Goal: Transaction & Acquisition: Purchase product/service

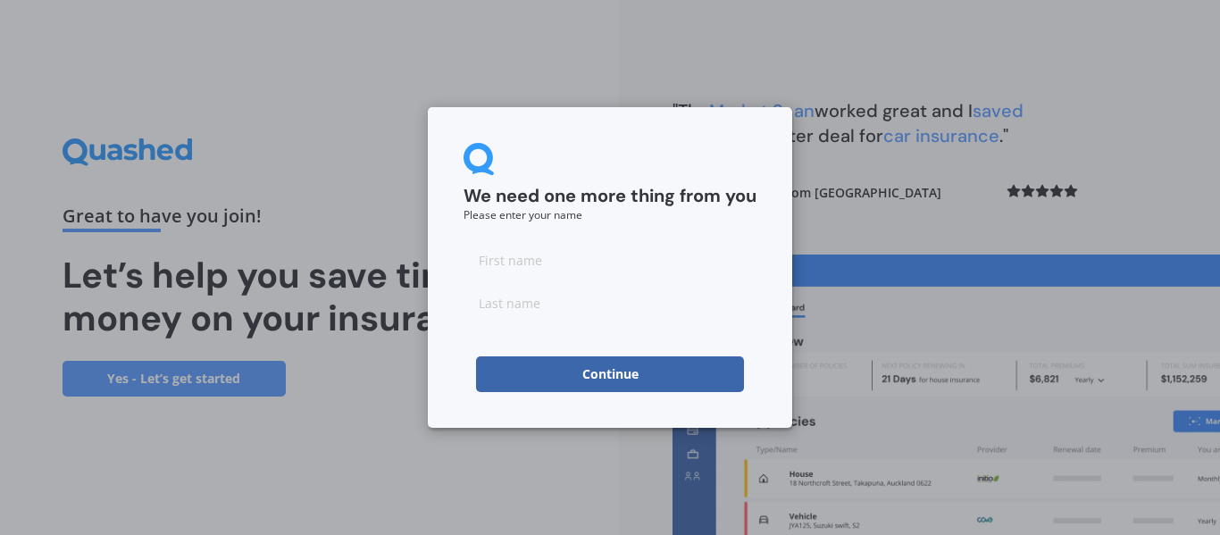
click at [513, 253] on input at bounding box center [609, 260] width 293 height 36
type input "[PERSON_NAME]"
click at [549, 313] on input at bounding box center [609, 303] width 293 height 36
type input "Nair"
click at [585, 379] on button "Continue" at bounding box center [610, 374] width 268 height 36
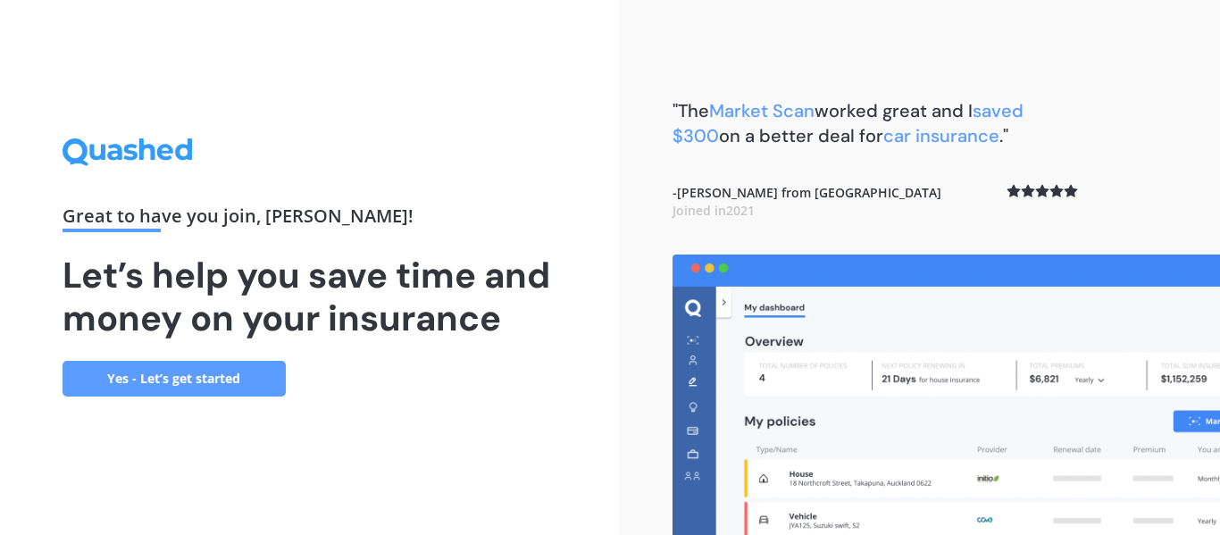
click at [218, 374] on link "Yes - Let’s get started" at bounding box center [174, 379] width 223 height 36
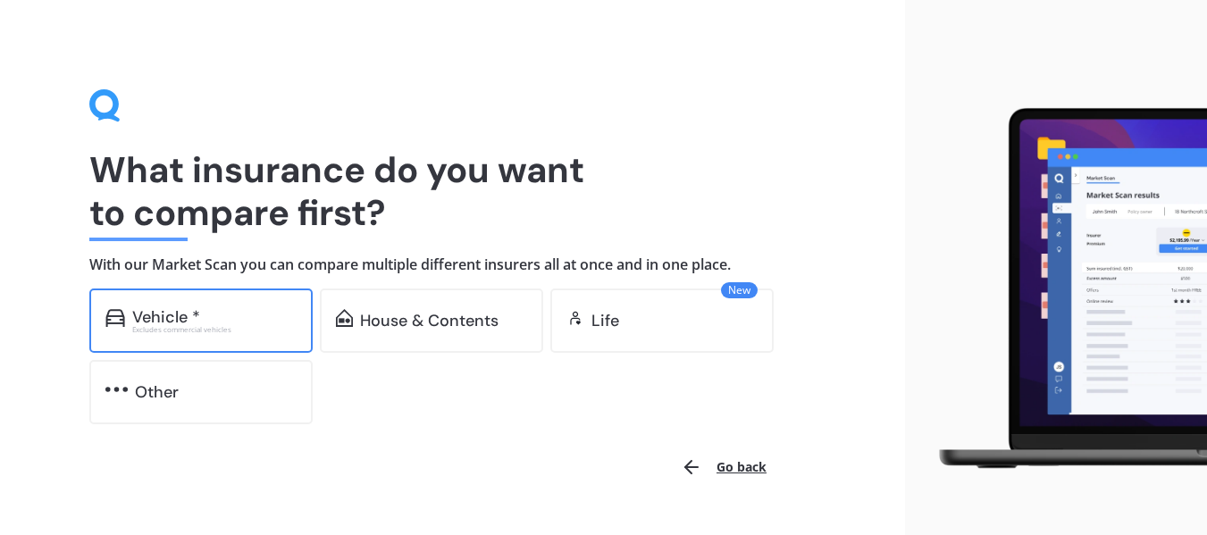
click at [221, 321] on div "Vehicle *" at bounding box center [214, 317] width 164 height 18
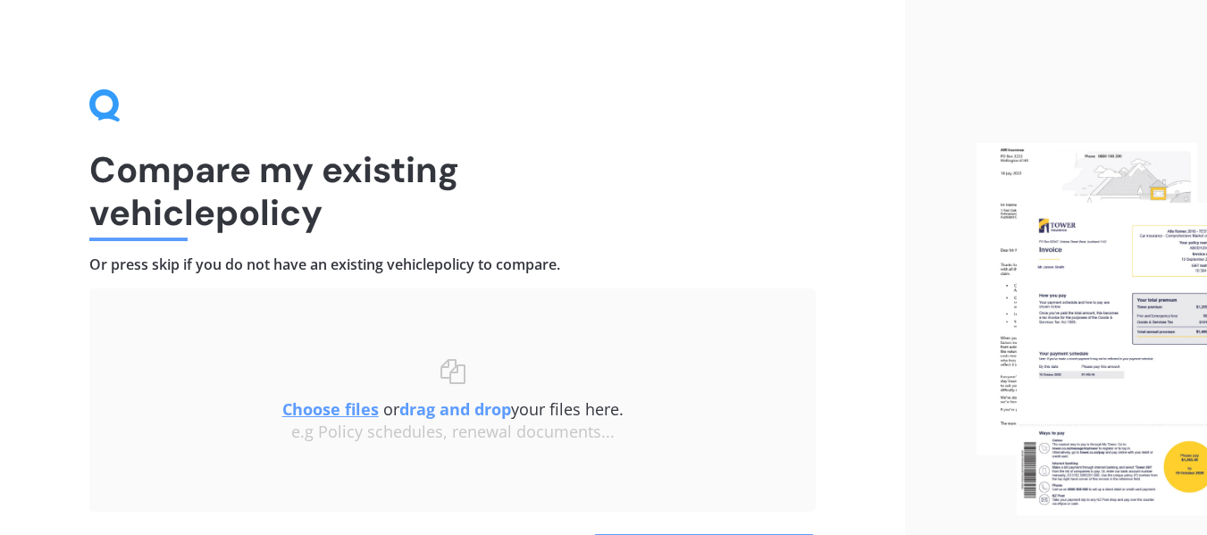
scroll to position [123, 0]
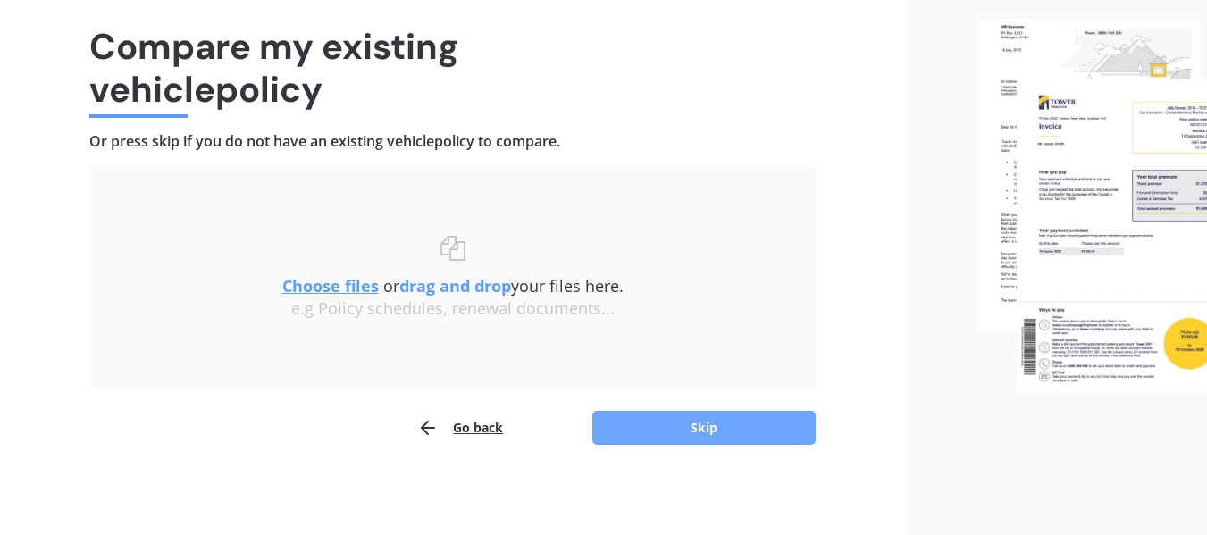
click at [704, 420] on button "Skip" at bounding box center [703, 428] width 223 height 34
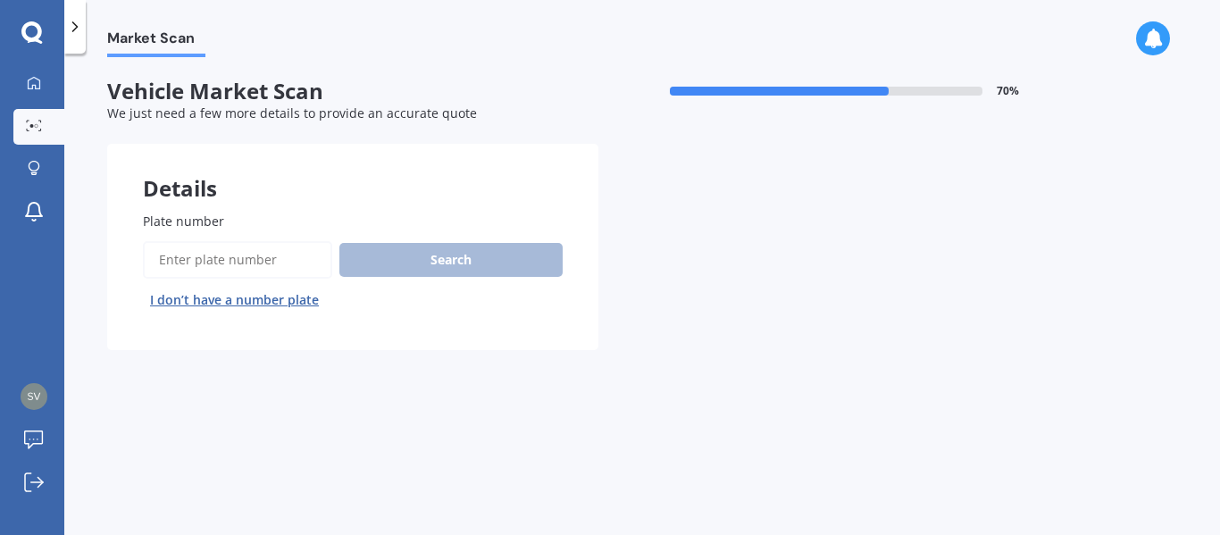
click at [238, 213] on label "Plate number" at bounding box center [349, 221] width 413 height 19
click at [238, 241] on input "Plate number" at bounding box center [237, 260] width 189 height 38
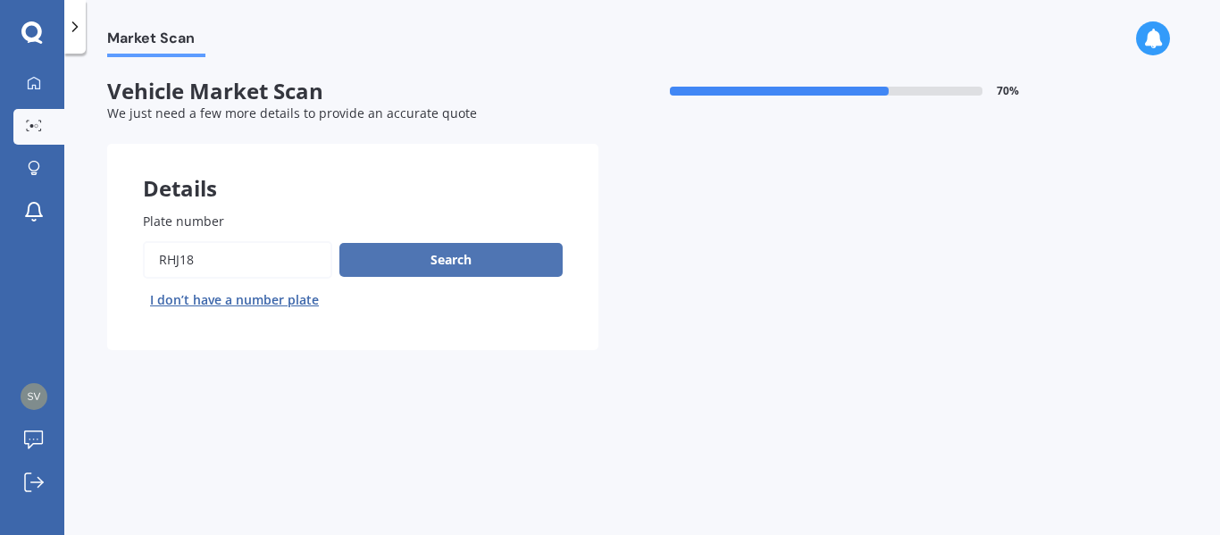
type input "RHJ18"
click at [422, 268] on button "Search" at bounding box center [450, 260] width 223 height 34
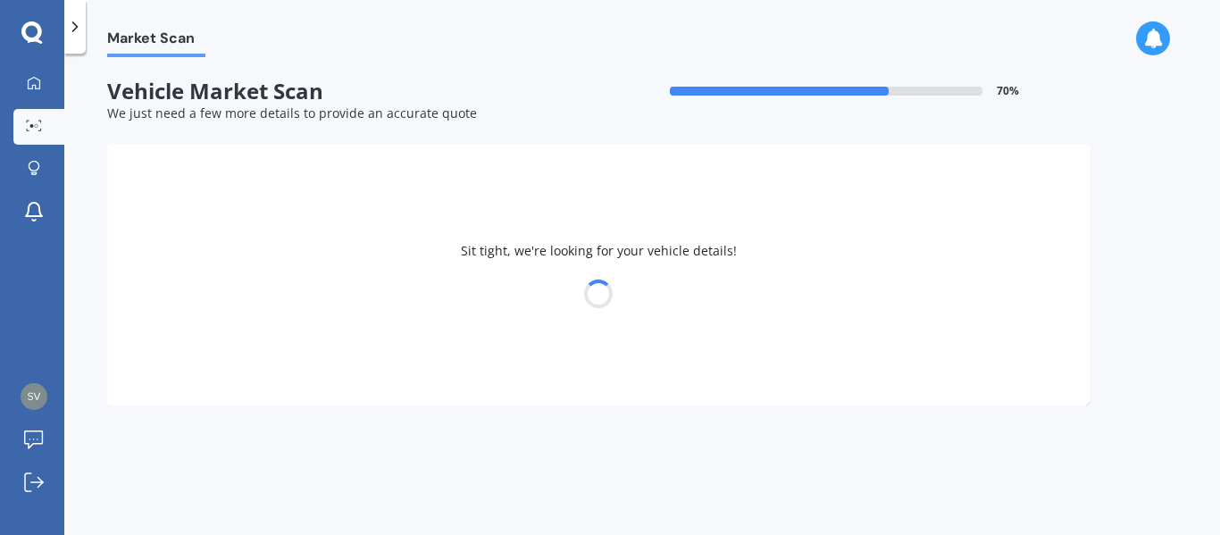
select select "TOYOTA"
select select "COROLLA"
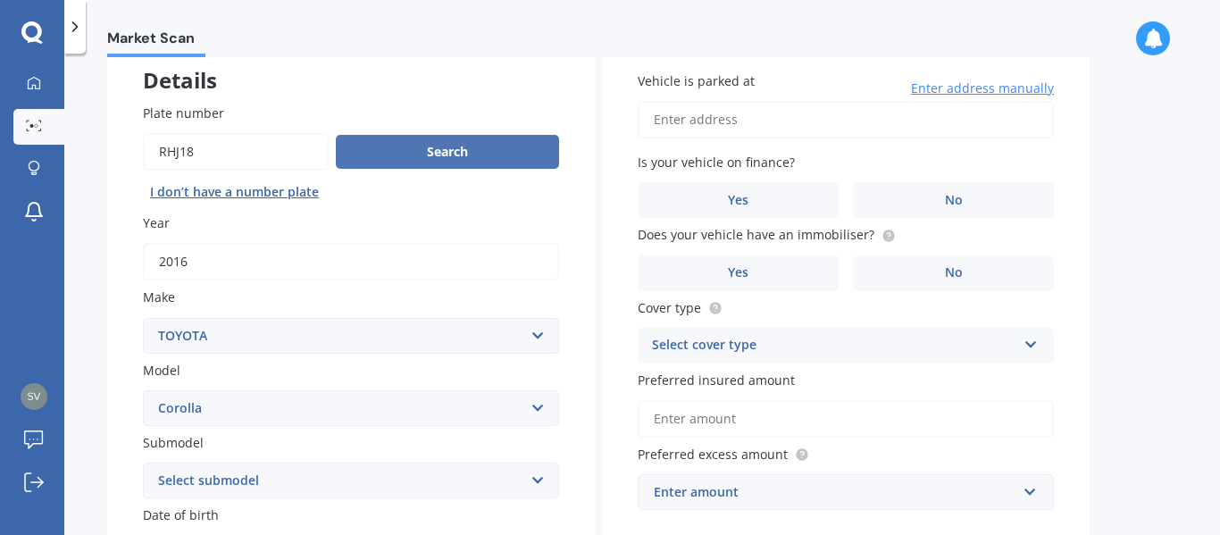
scroll to position [113, 0]
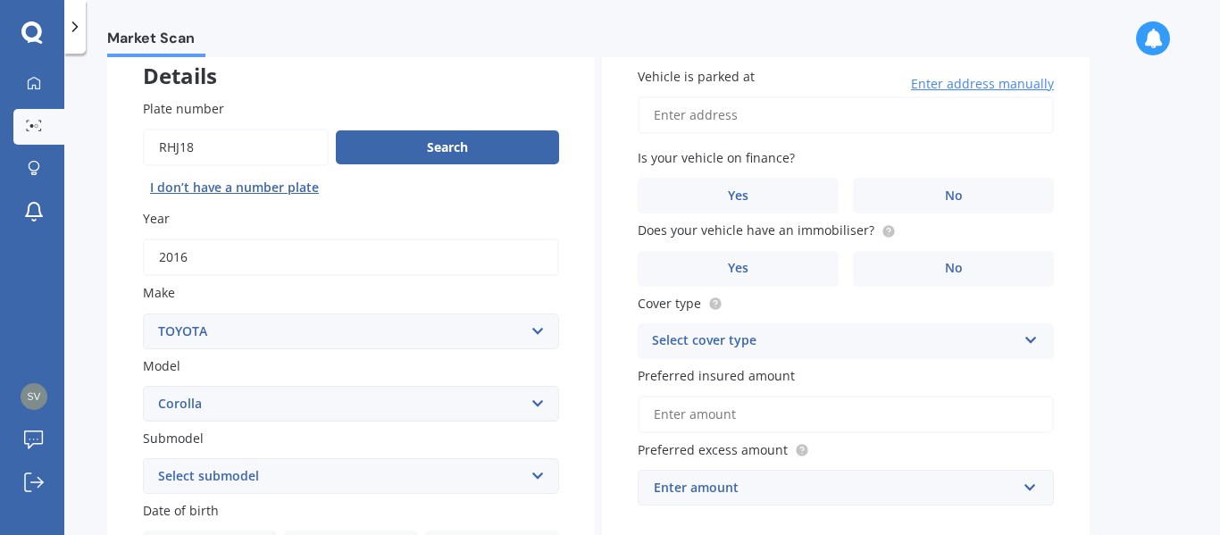
click at [758, 128] on input "Vehicle is parked at" at bounding box center [846, 115] width 416 height 38
type input "[STREET_ADDRESS]"
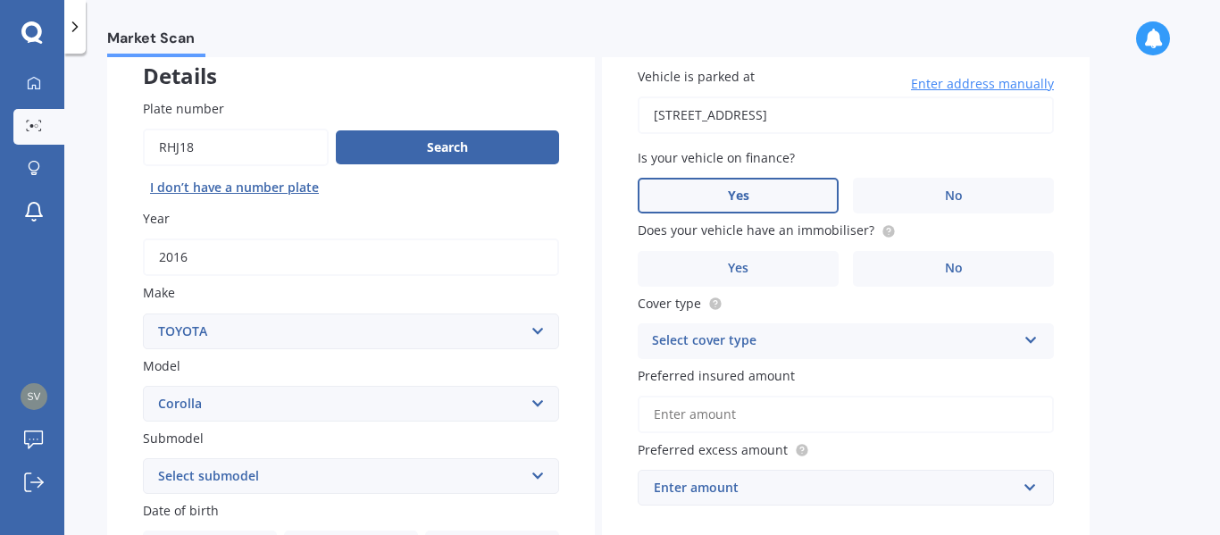
click at [776, 195] on label "Yes" at bounding box center [738, 196] width 201 height 36
click at [0, 0] on input "Yes" at bounding box center [0, 0] width 0 height 0
click at [953, 271] on span "No" at bounding box center [954, 268] width 18 height 15
click at [0, 0] on input "No" at bounding box center [0, 0] width 0 height 0
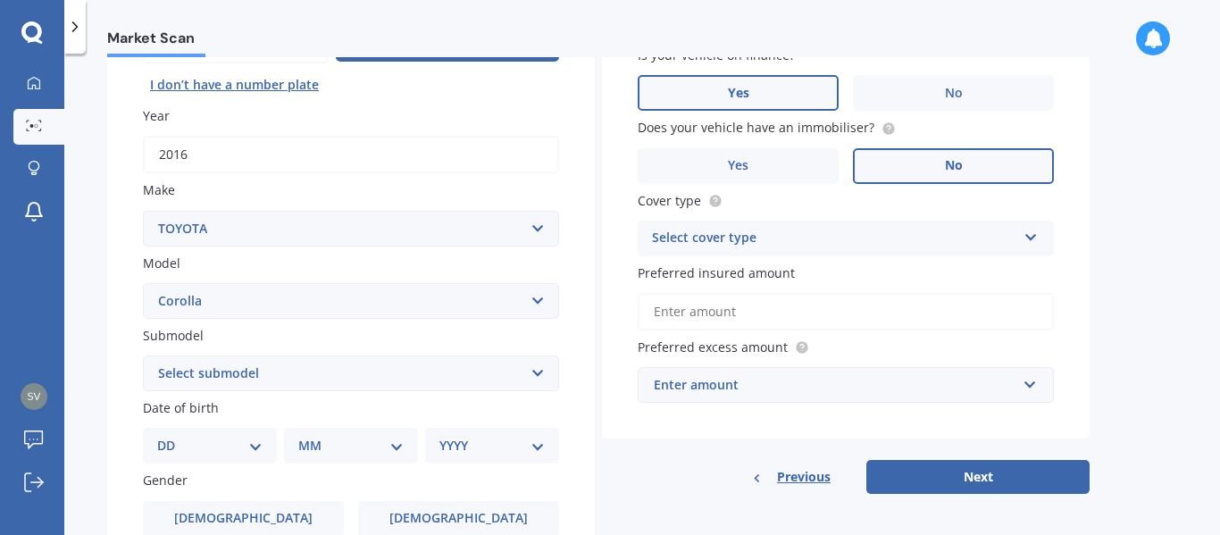
scroll to position [217, 0]
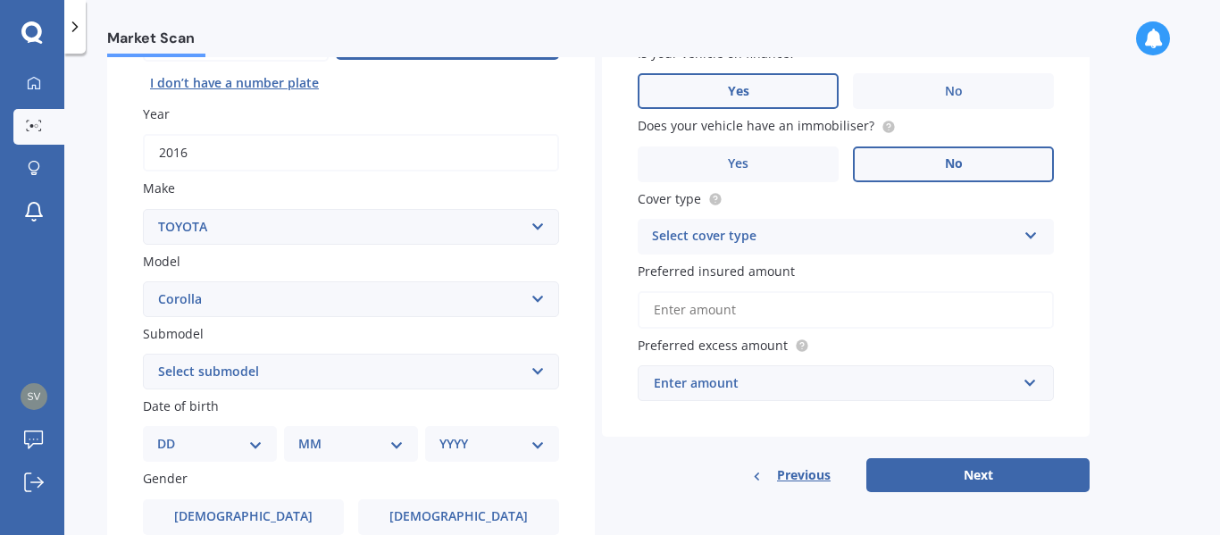
click at [787, 235] on div "Select cover type" at bounding box center [834, 236] width 364 height 21
click at [717, 273] on span "Comprehensive" at bounding box center [700, 271] width 95 height 17
click at [731, 316] on input "Preferred insured amount" at bounding box center [846, 310] width 416 height 38
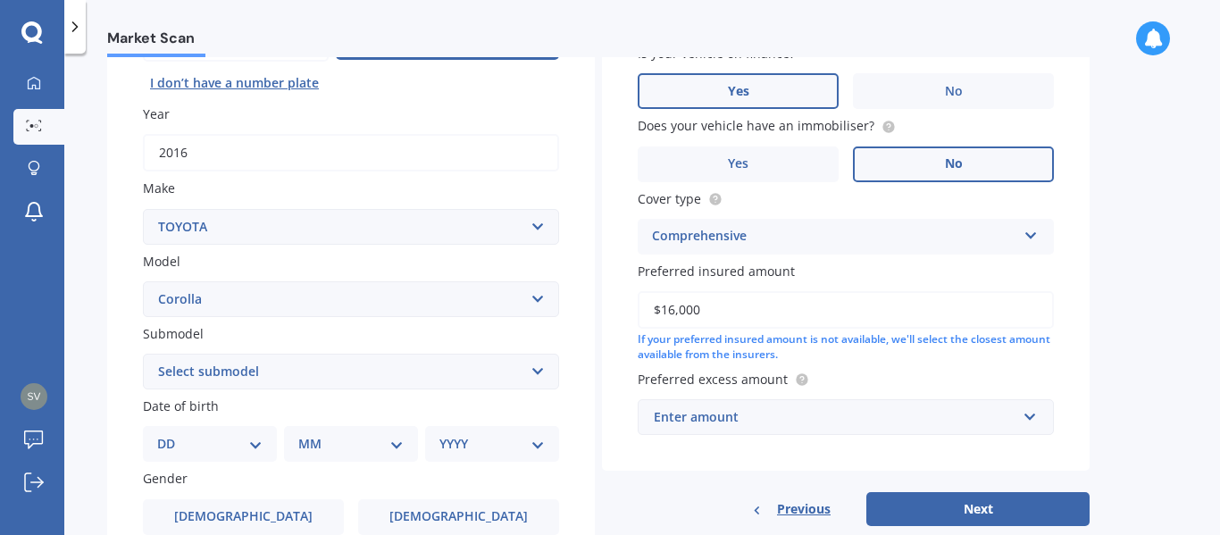
type input "$16,000"
click at [1142, 257] on div "Market Scan Vehicle Market Scan 70 % We just need a few more details to provide…" at bounding box center [642, 297] width 1156 height 481
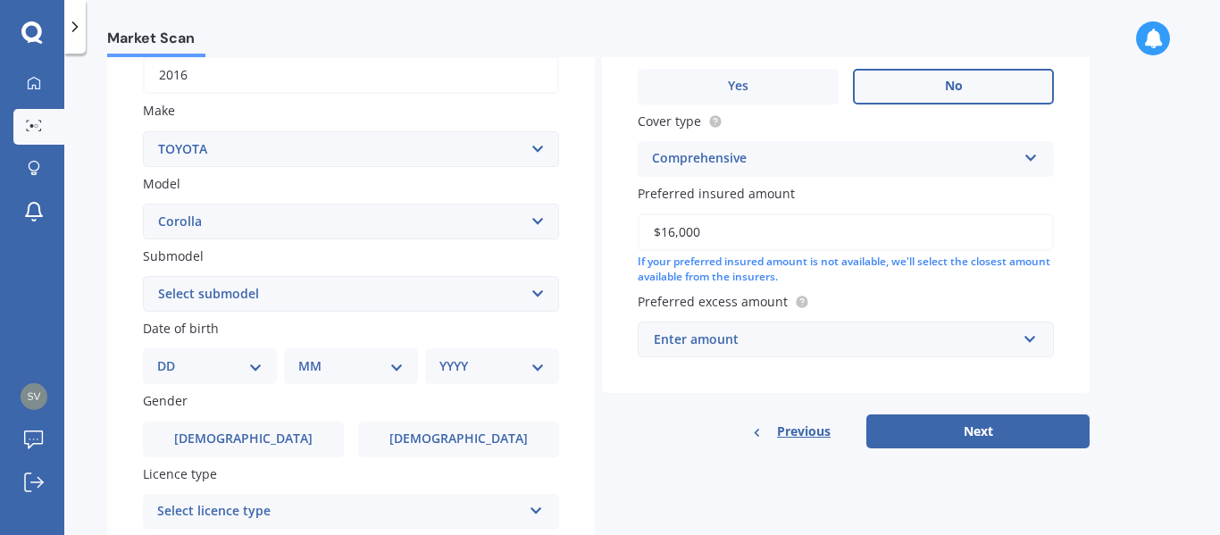
scroll to position [305, 0]
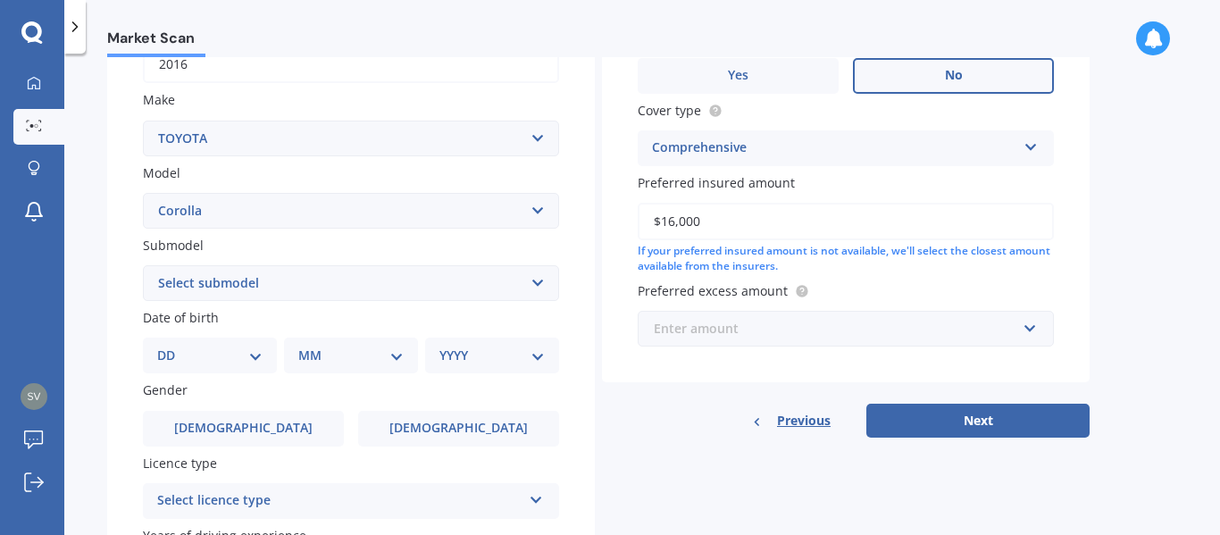
click at [1033, 338] on input "text" at bounding box center [839, 329] width 400 height 34
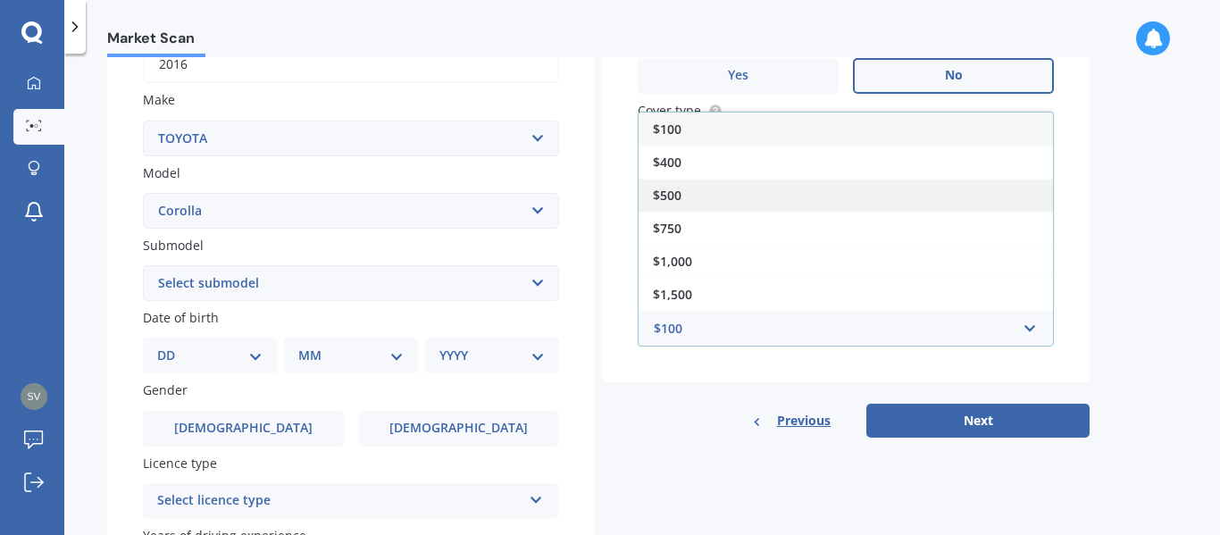
click at [693, 194] on div "$500" at bounding box center [846, 195] width 414 height 33
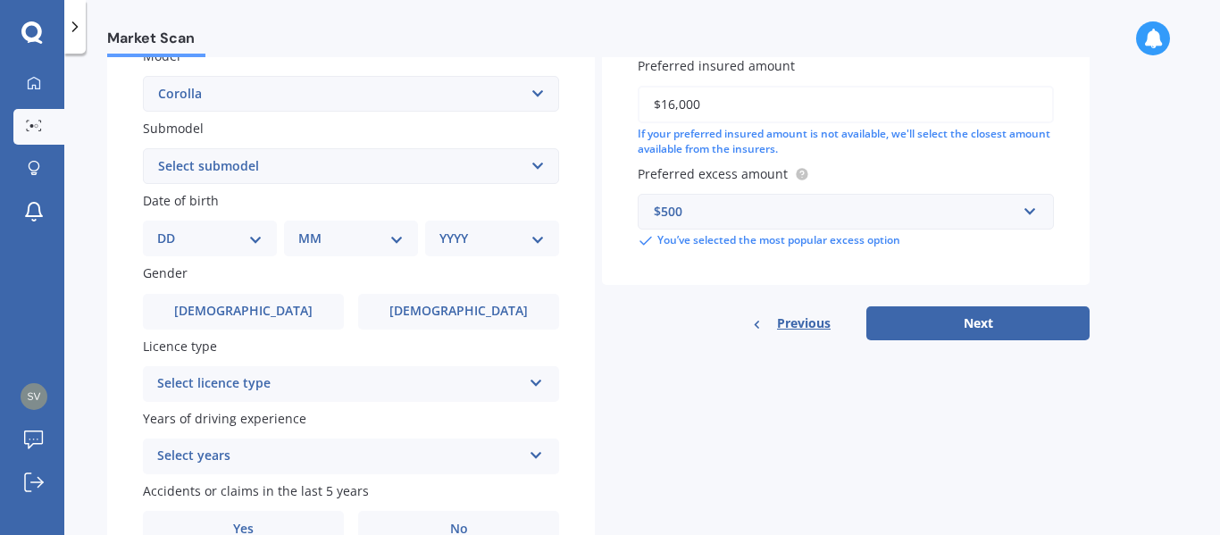
scroll to position [423, 0]
click at [981, 315] on button "Next" at bounding box center [977, 322] width 223 height 34
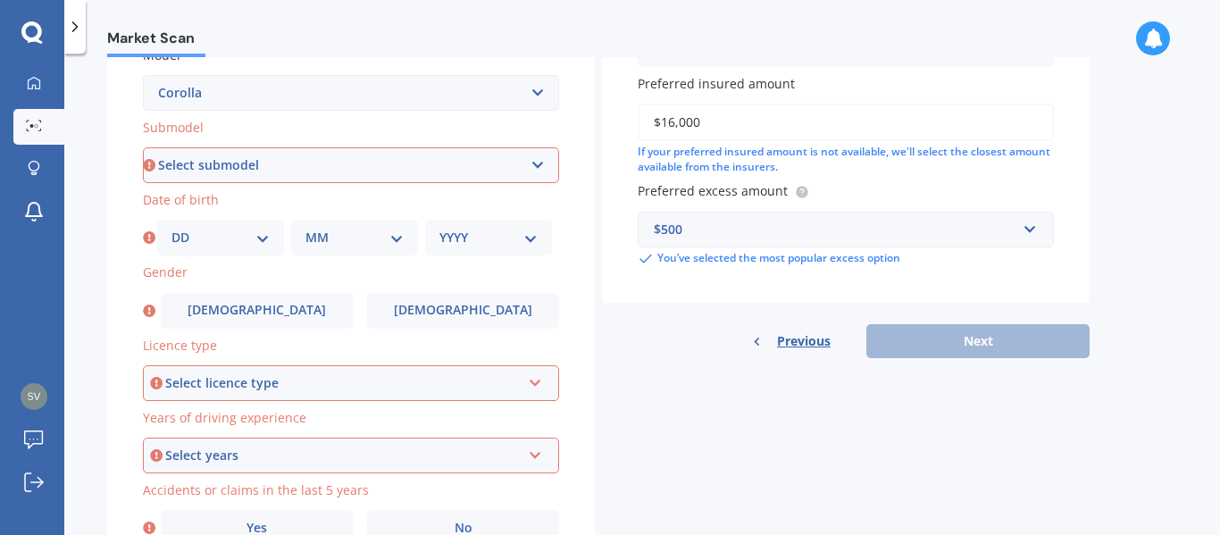
click at [397, 181] on select "Select submodel (All other) Axio Diesel [PERSON_NAME] 2WD [PERSON_NAME] 4WD FXG…" at bounding box center [351, 165] width 416 height 36
select select "HYBRID"
click at [143, 147] on select "Select submodel (All other) Axio Diesel [PERSON_NAME] 2WD [PERSON_NAME] 4WD FXG…" at bounding box center [351, 165] width 416 height 36
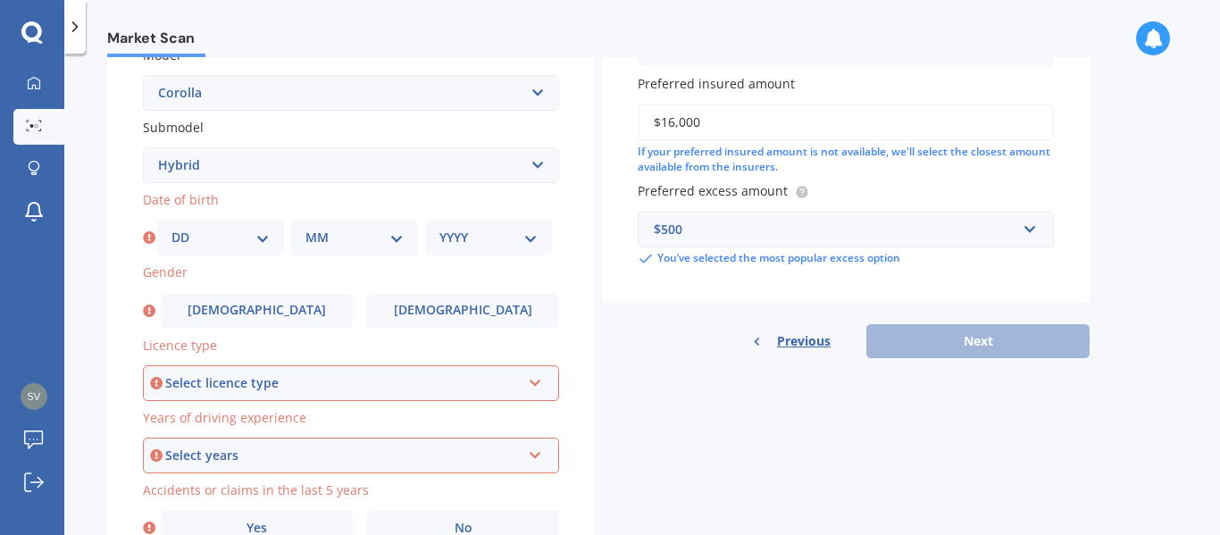
click at [267, 238] on select "DD 01 02 03 04 05 06 07 08 09 10 11 12 13 14 15 16 17 18 19 20 21 22 23 24 25 2…" at bounding box center [220, 238] width 98 height 20
select select "04"
click at [171, 228] on select "DD 01 02 03 04 05 06 07 08 09 10 11 12 13 14 15 16 17 18 19 20 21 22 23 24 25 2…" at bounding box center [220, 238] width 98 height 20
click at [398, 245] on select "MM 01 02 03 04 05 06 07 08 09 10 11 12" at bounding box center [354, 238] width 98 height 20
select select "01"
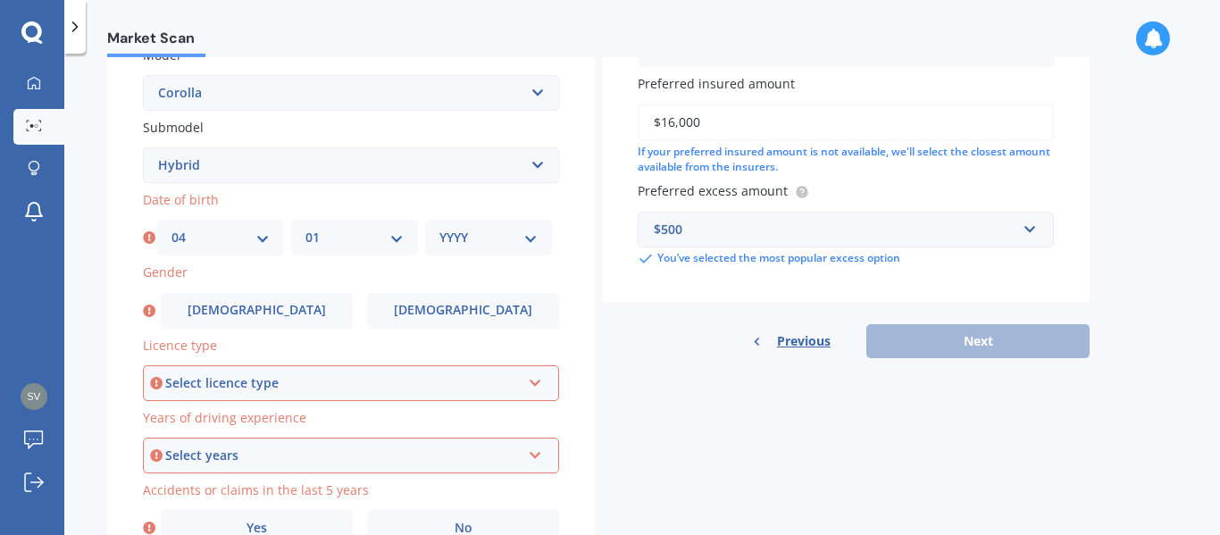
click at [305, 228] on select "MM 01 02 03 04 05 06 07 08 09 10 11 12" at bounding box center [354, 238] width 98 height 20
click at [531, 236] on select "YYYY 2025 2024 2023 2022 2021 2020 2019 2018 2017 2016 2015 2014 2013 2012 2011…" at bounding box center [488, 238] width 98 height 20
select select "1979"
click at [439, 228] on select "YYYY 2025 2024 2023 2022 2021 2020 2019 2018 2017 2016 2015 2014 2013 2012 2011…" at bounding box center [488, 238] width 98 height 20
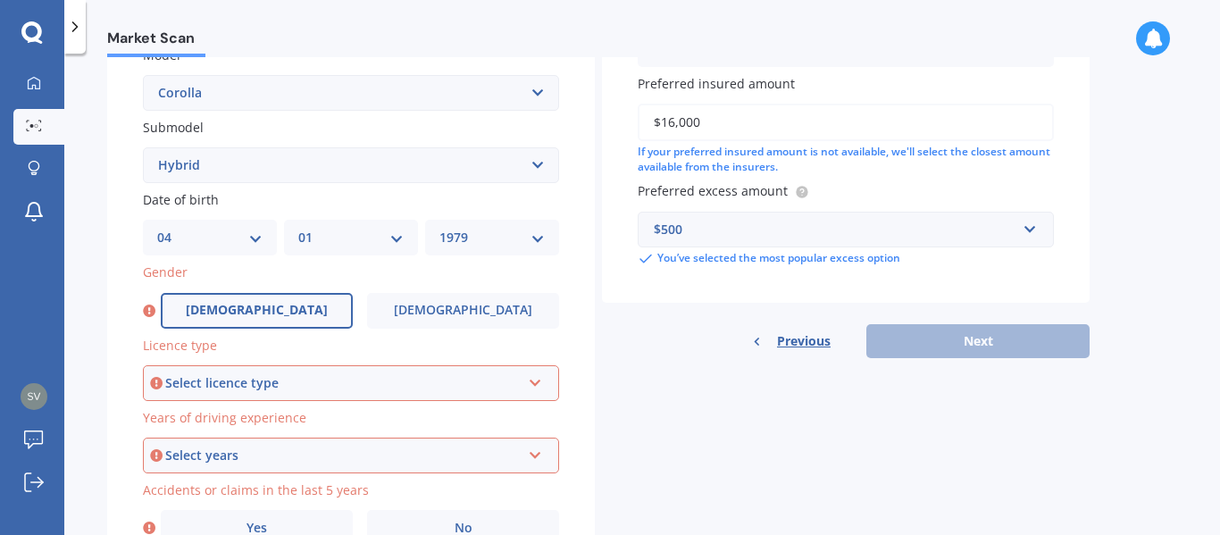
click at [301, 316] on label "[DEMOGRAPHIC_DATA]" at bounding box center [257, 311] width 192 height 36
click at [0, 0] on input "[DEMOGRAPHIC_DATA]" at bounding box center [0, 0] width 0 height 0
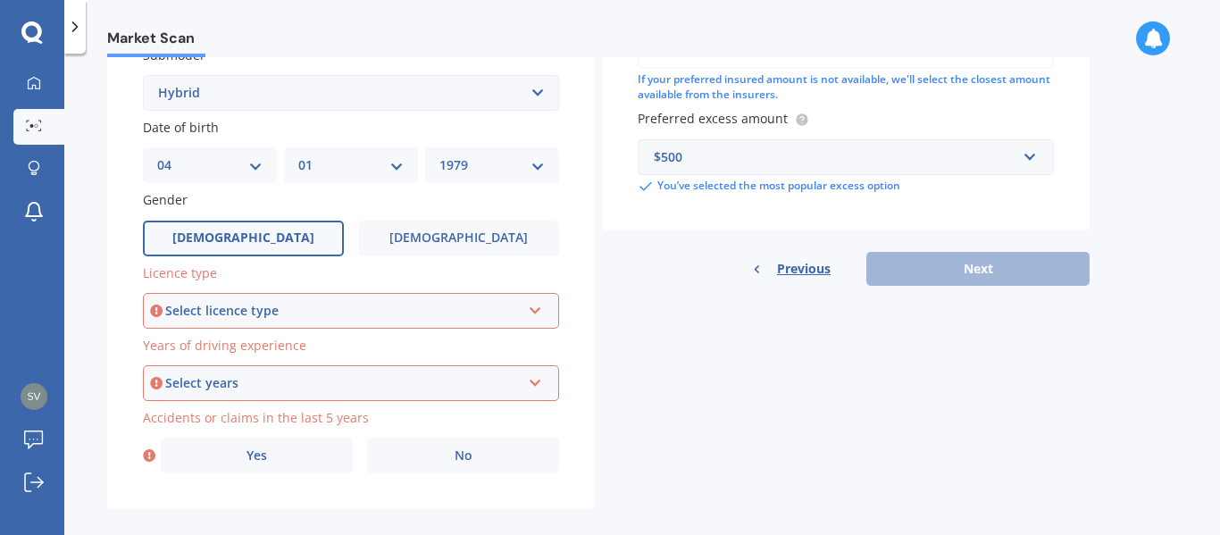
scroll to position [497, 0]
click at [547, 312] on div "Select licence type NZ Full NZ Restricted NZ Learners [GEOGRAPHIC_DATA] [GEOGRA…" at bounding box center [351, 310] width 416 height 36
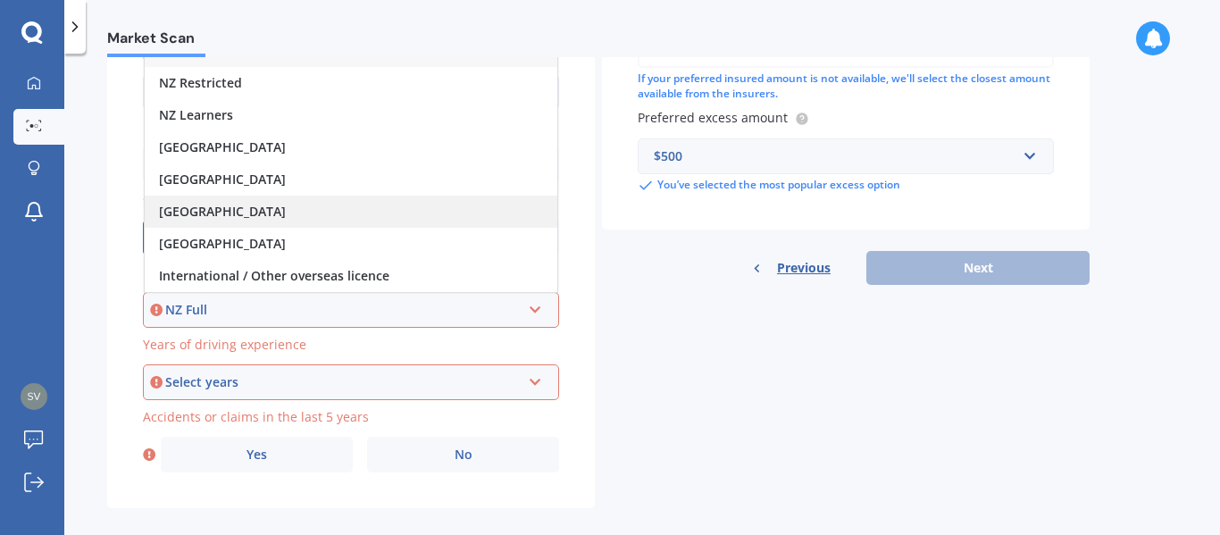
scroll to position [0, 0]
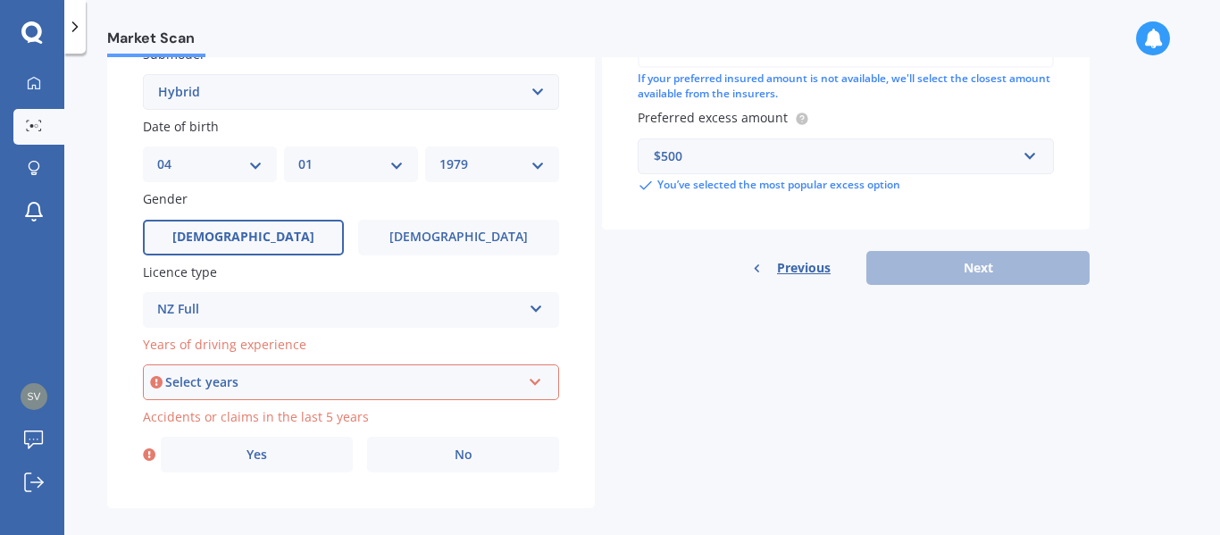
click at [650, 304] on div "Details Plate number Search I don’t have a number plate Year [DATE] Make Select…" at bounding box center [598, 78] width 982 height 862
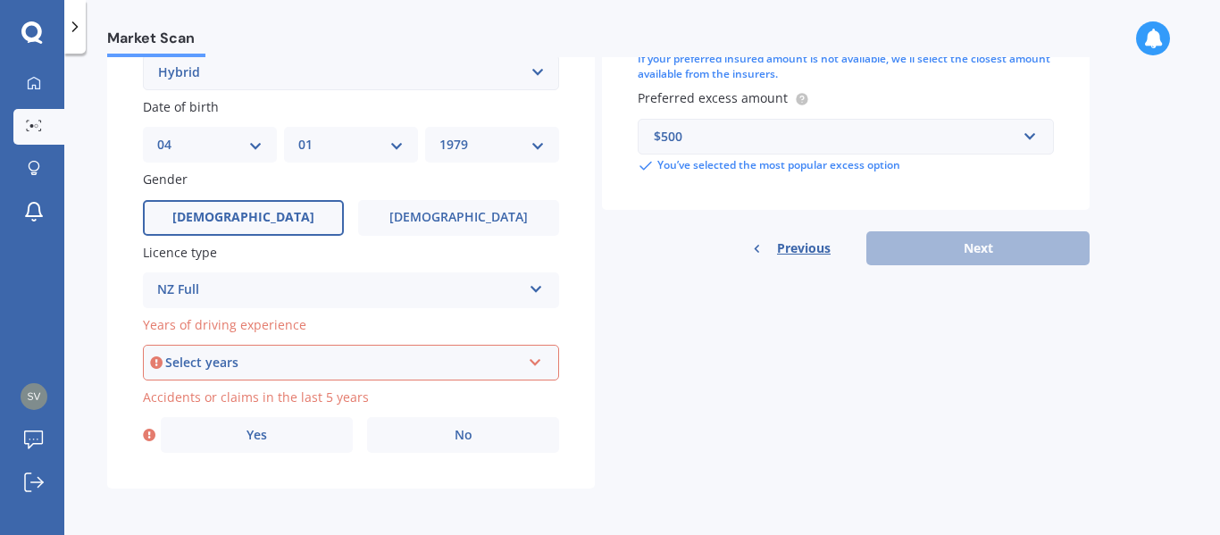
click at [526, 365] on div "Select years 5 or more years 4 years 3 years 2 years 1 year" at bounding box center [351, 363] width 416 height 36
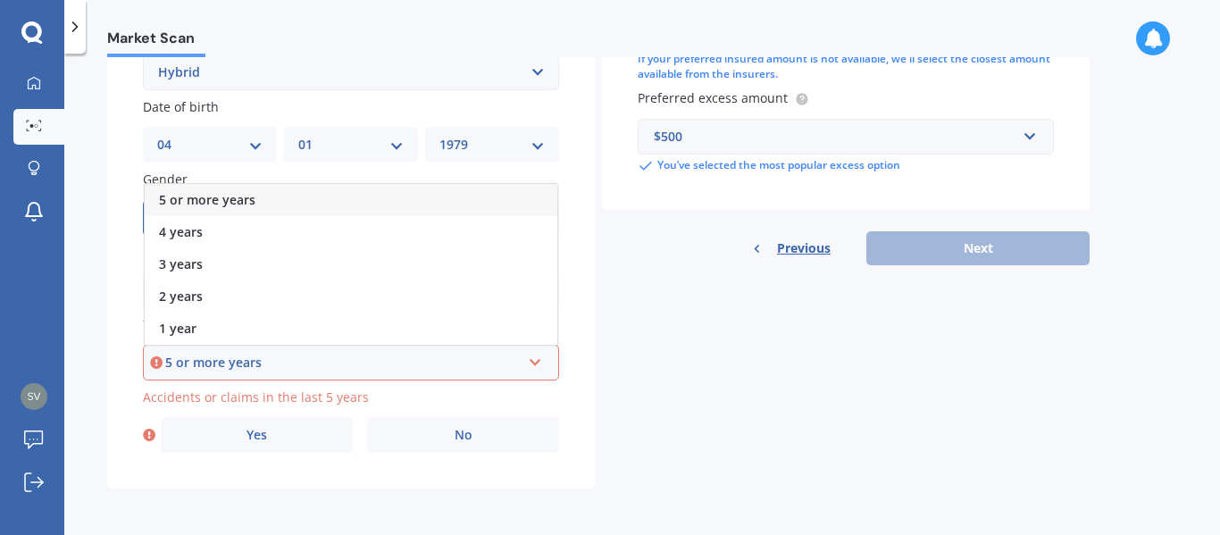
click at [304, 368] on div "5 or more years" at bounding box center [342, 363] width 355 height 20
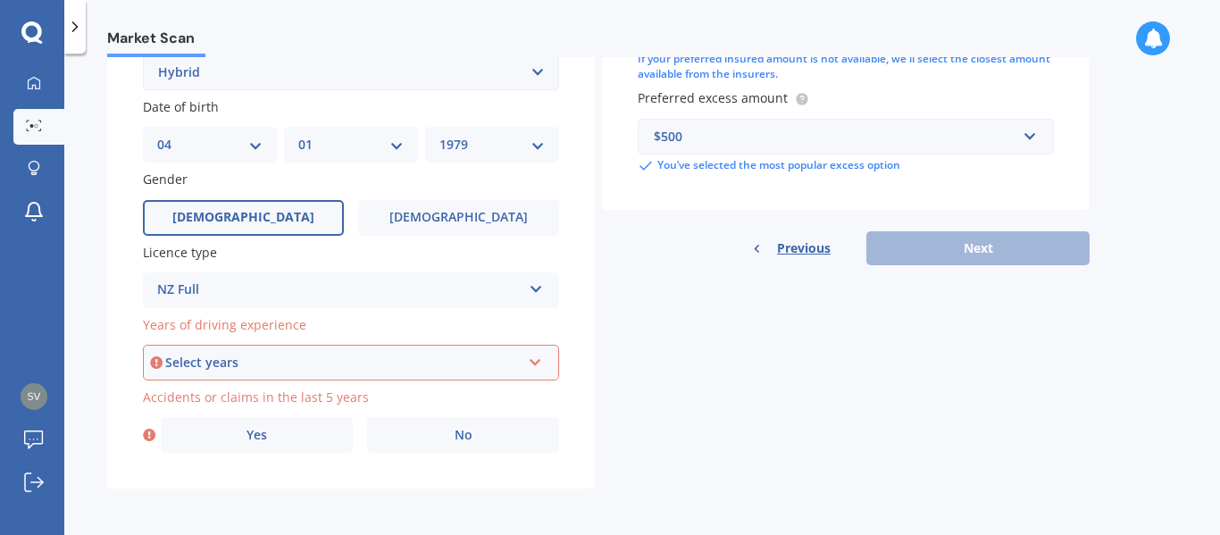
click at [459, 360] on div "Select years" at bounding box center [342, 363] width 355 height 20
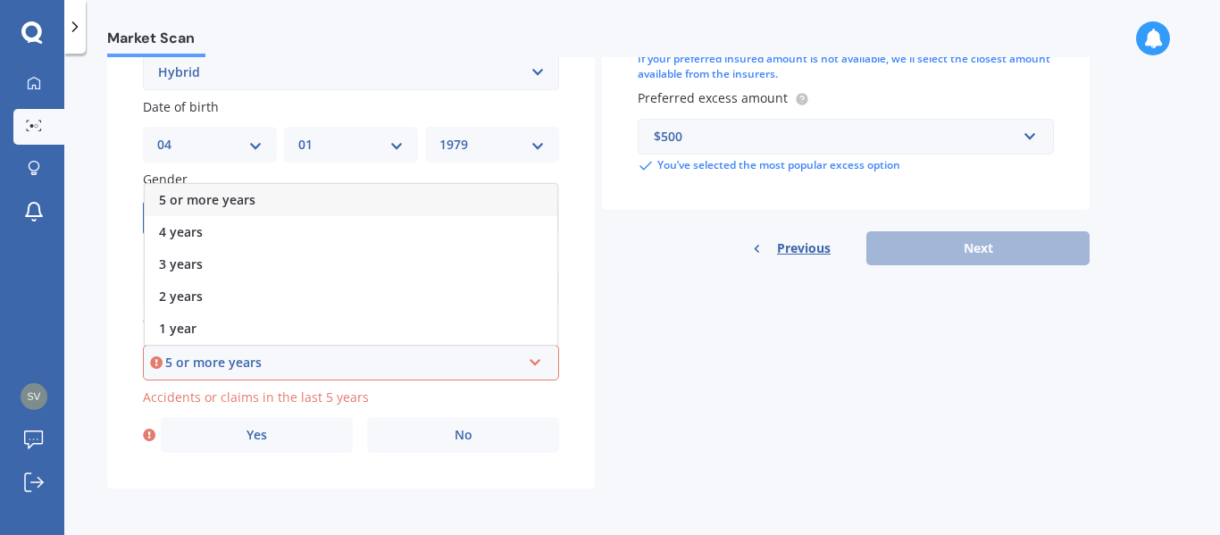
click at [284, 194] on div "5 or more years" at bounding box center [351, 200] width 413 height 32
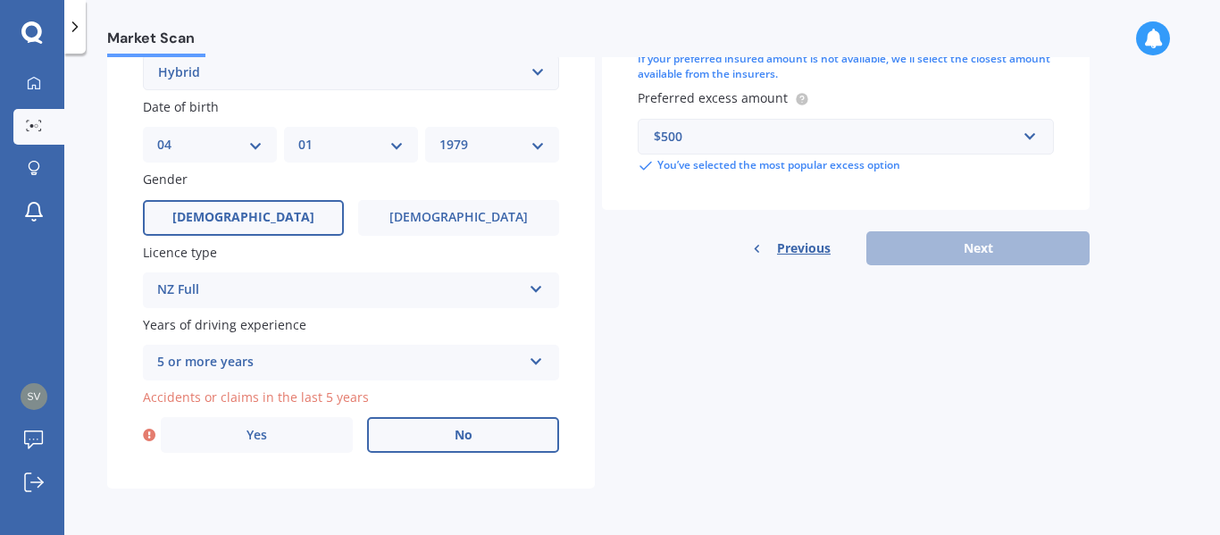
click at [477, 440] on label "No" at bounding box center [463, 435] width 192 height 36
click at [0, 0] on input "No" at bounding box center [0, 0] width 0 height 0
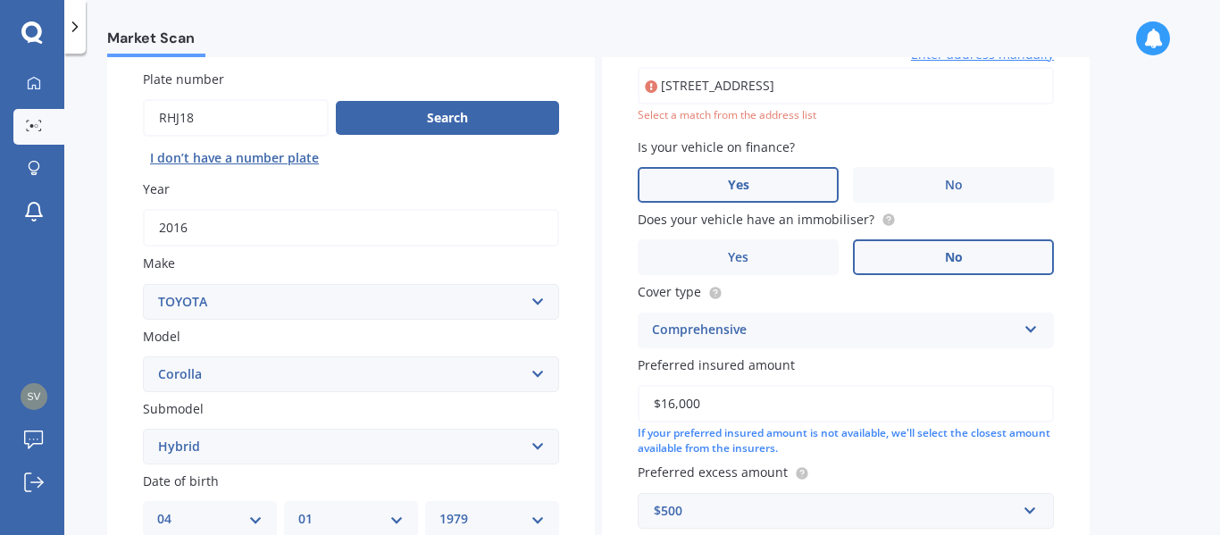
scroll to position [122, 0]
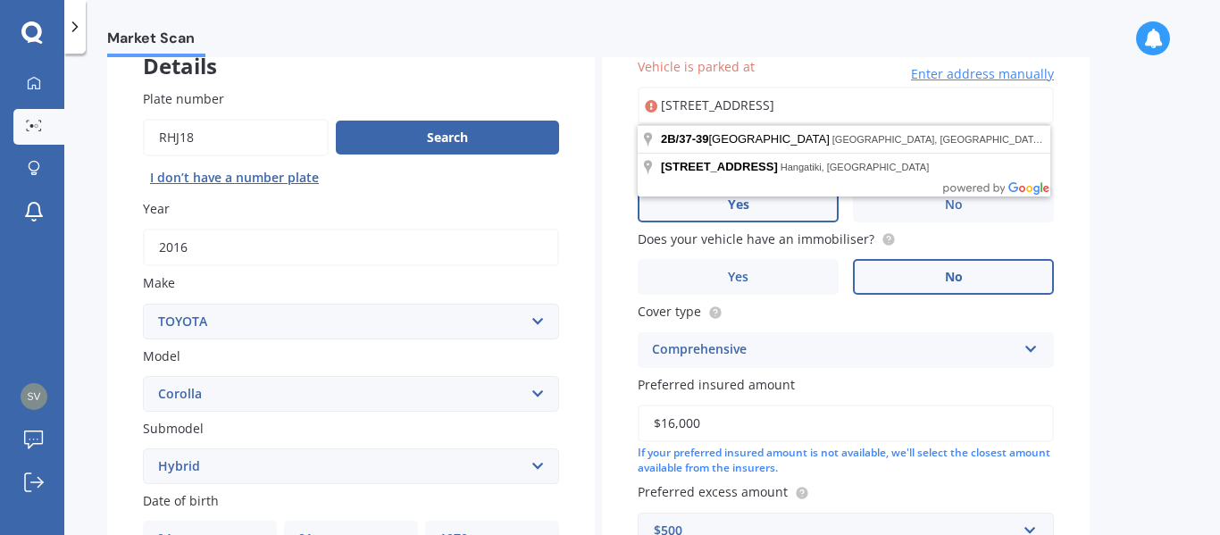
type input "[STREET_ADDRESS]"
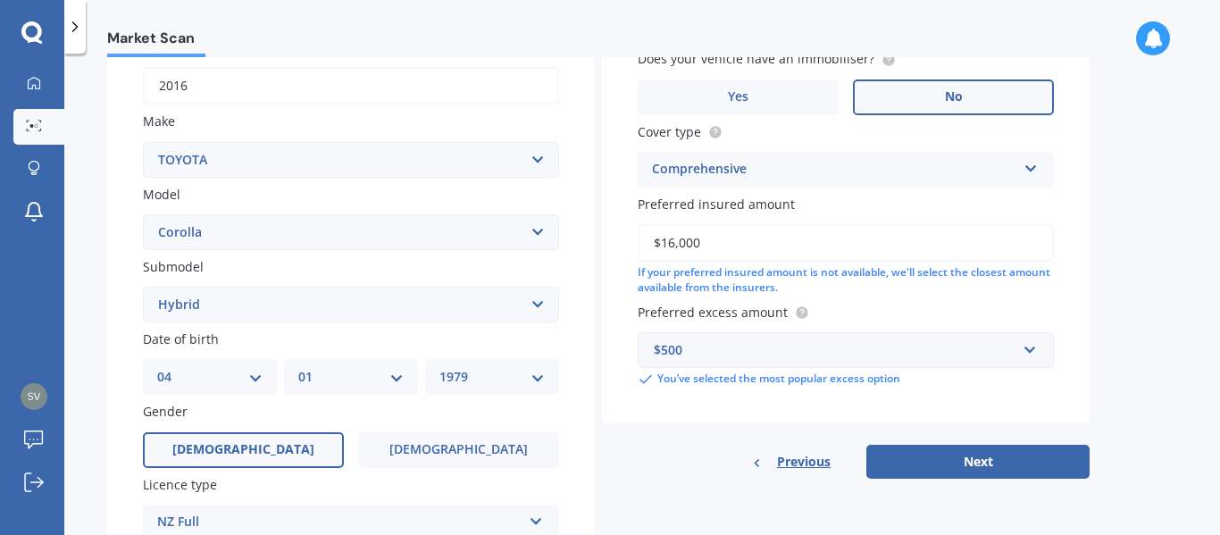
scroll to position [291, 0]
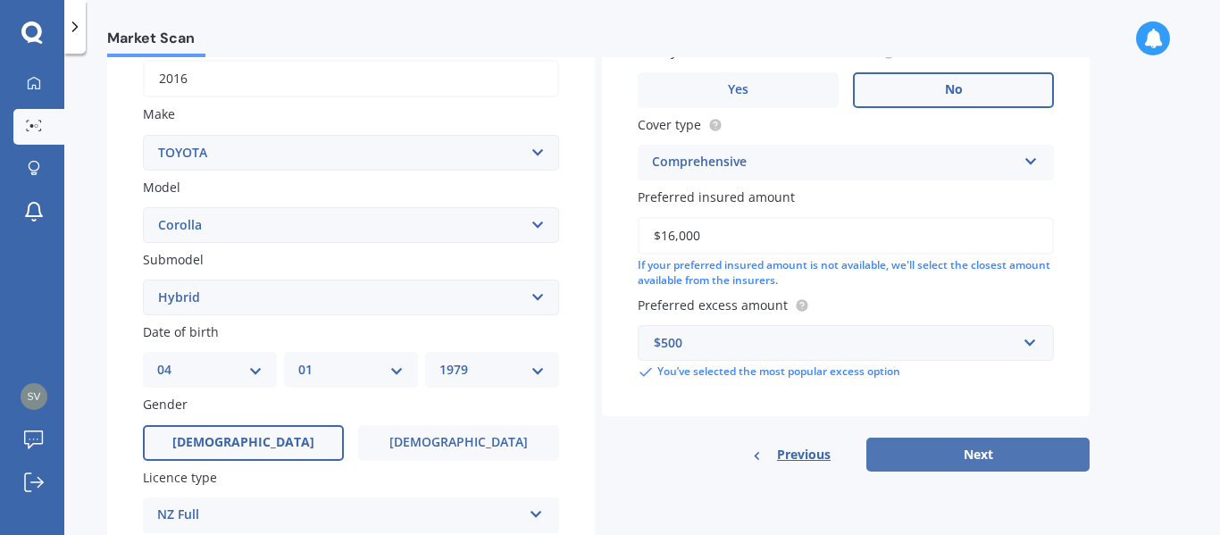
click at [955, 462] on button "Next" at bounding box center [977, 455] width 223 height 34
select select "04"
select select "01"
select select "1979"
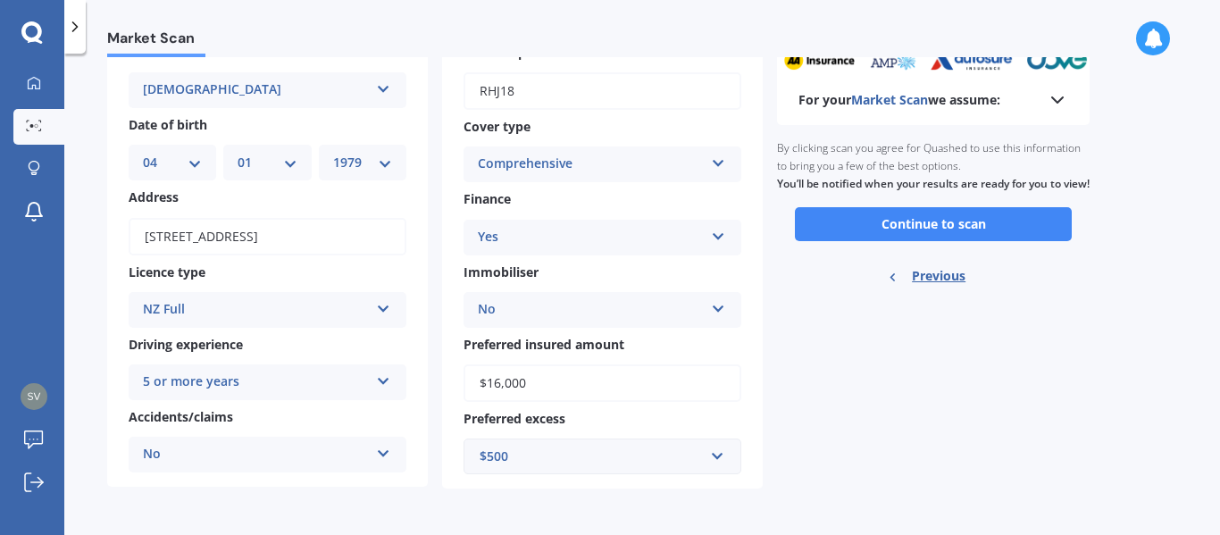
scroll to position [37, 0]
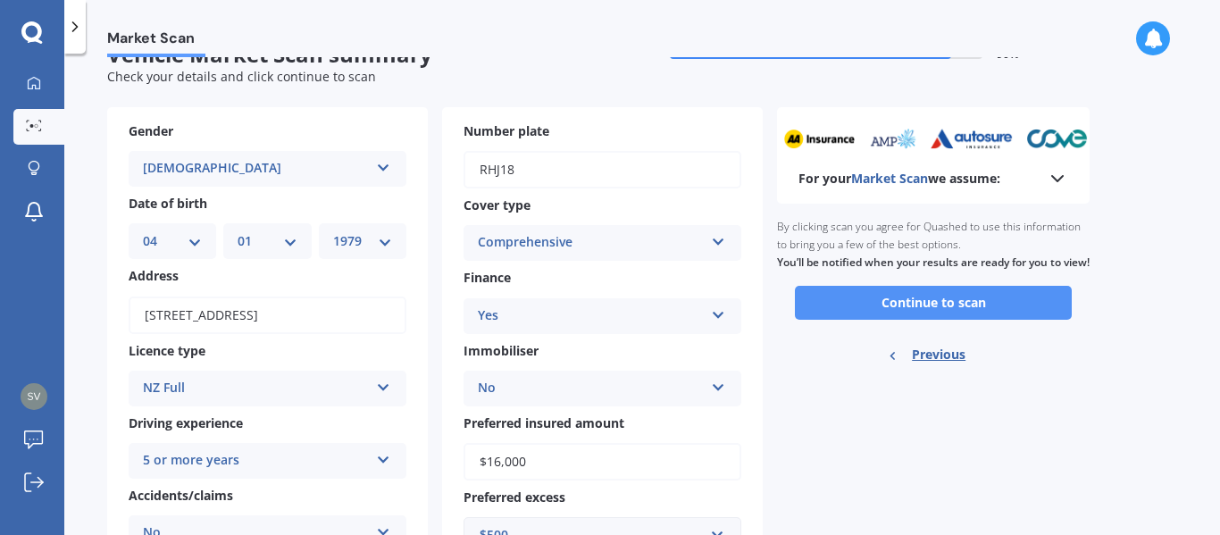
click at [955, 320] on button "Continue to scan" at bounding box center [933, 303] width 277 height 34
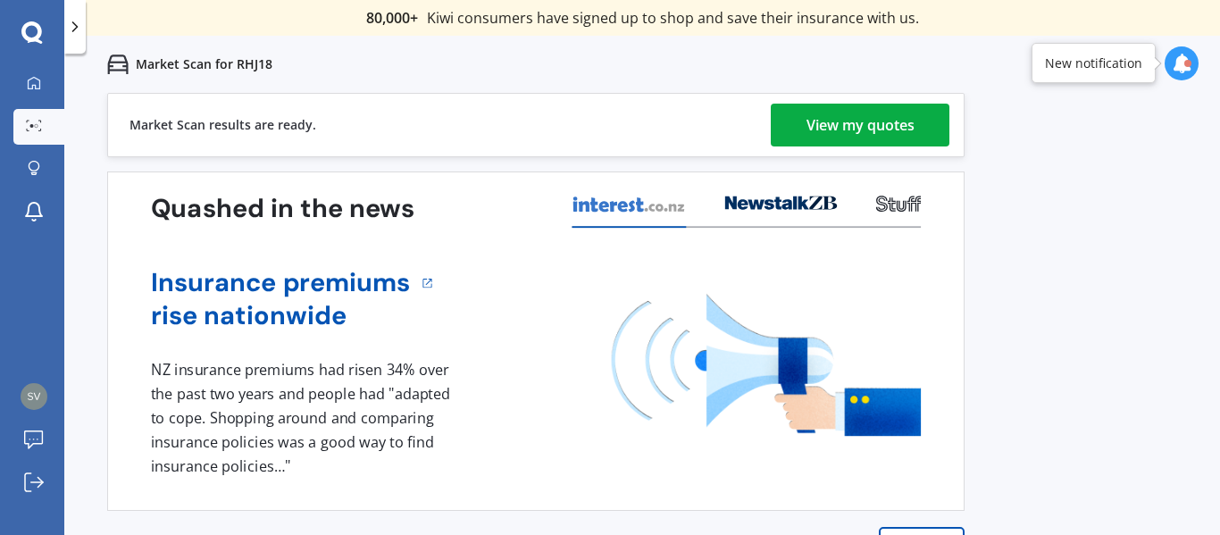
click at [856, 124] on div "View my quotes" at bounding box center [860, 125] width 108 height 43
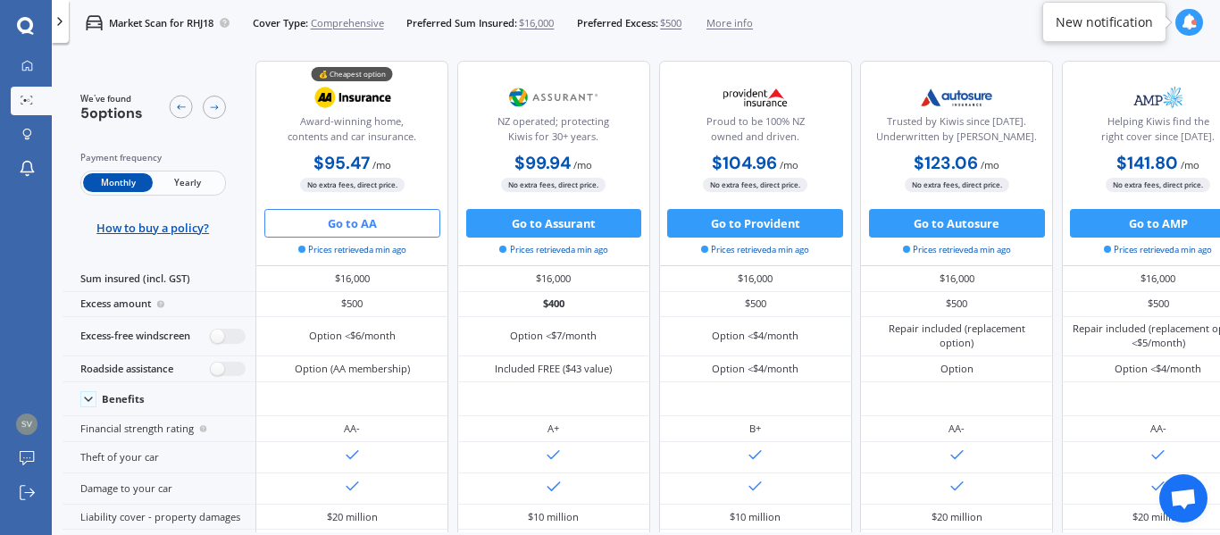
click at [355, 214] on button "Go to AA" at bounding box center [352, 223] width 176 height 29
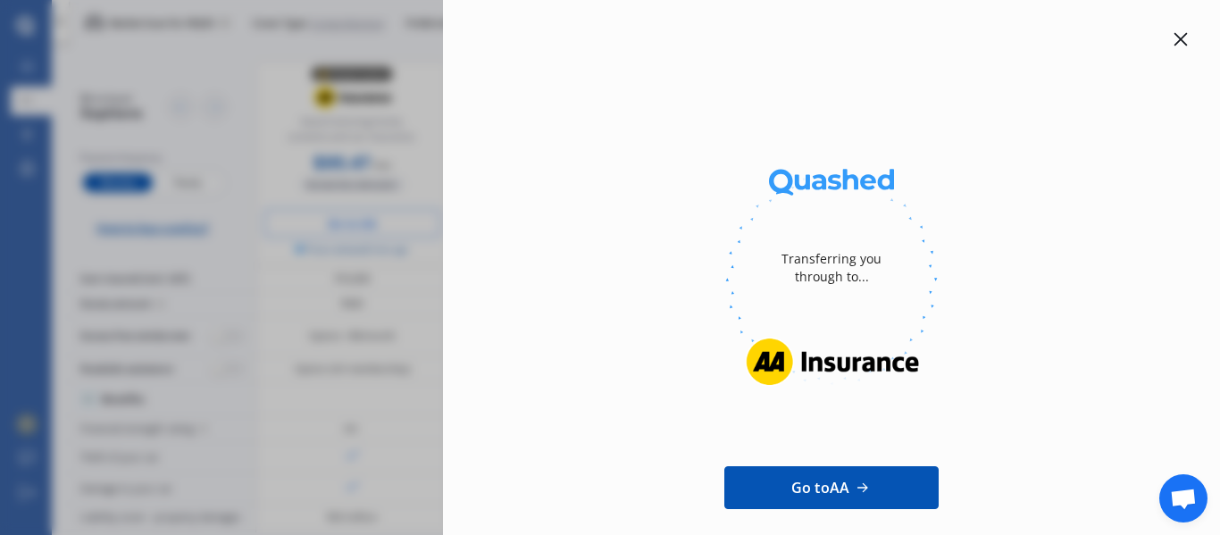
click at [1176, 34] on icon at bounding box center [1180, 39] width 13 height 13
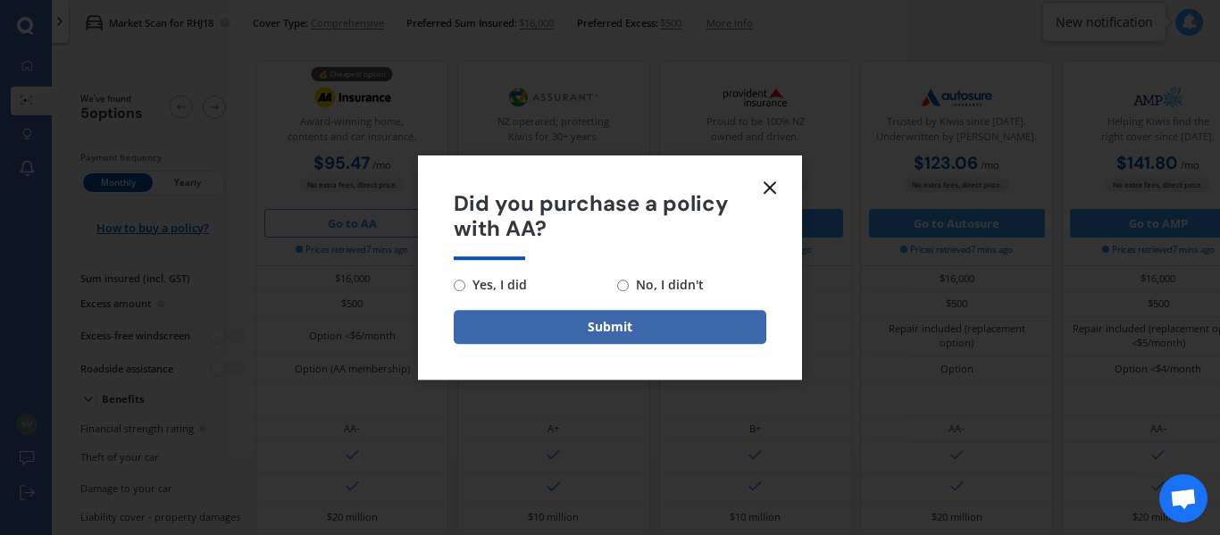
drag, startPoint x: 632, startPoint y: 313, endPoint x: 619, endPoint y: 287, distance: 30.0
click at [619, 287] on form "Did you purchase a policy with AA? Yes, I did No, I didn't Submit" at bounding box center [610, 267] width 384 height 225
click at [619, 287] on input "No, I didn't" at bounding box center [623, 286] width 12 height 12
radio input "true"
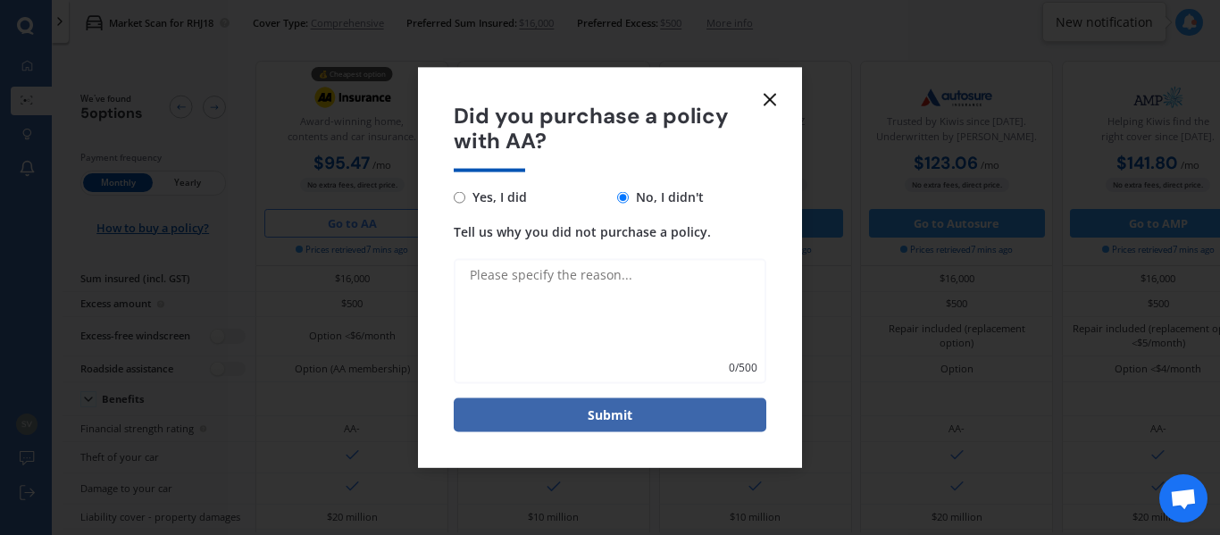
click at [769, 91] on icon at bounding box center [769, 98] width 21 height 21
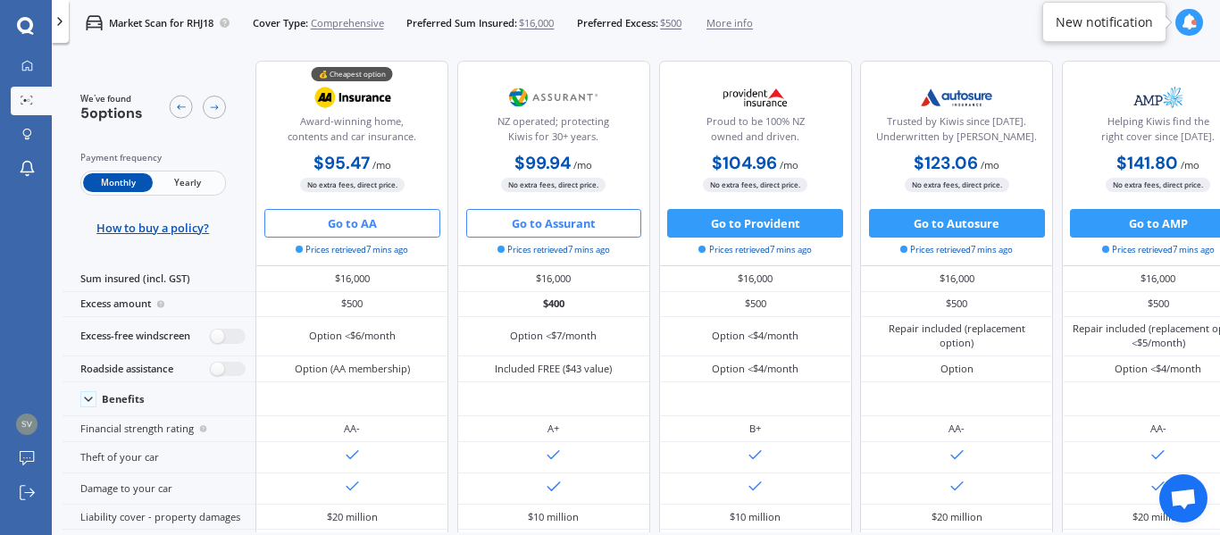
click at [558, 228] on button "Go to Assurant" at bounding box center [554, 223] width 176 height 29
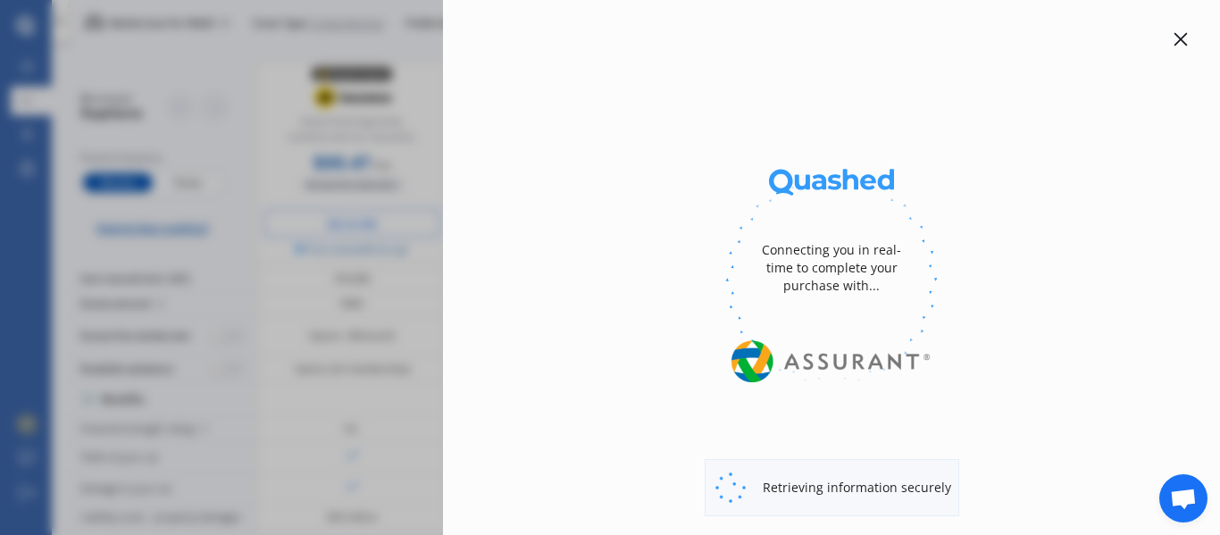
select select "full"
select select "0"
select select "[GEOGRAPHIC_DATA]"
select select "TOYOTA"
select select "COROLLA"
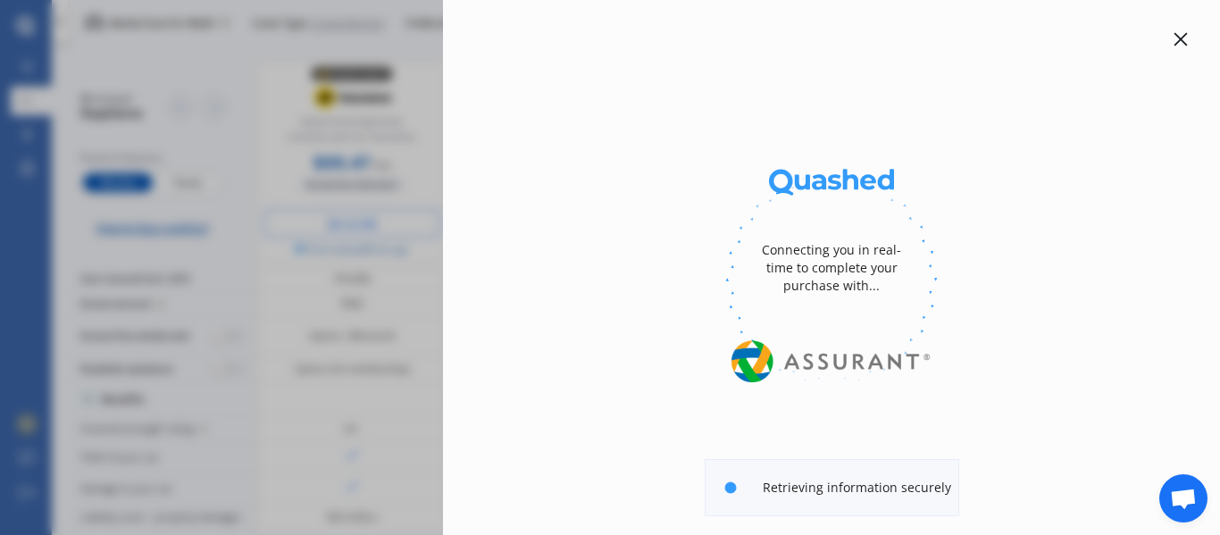
select select "HYBRID"
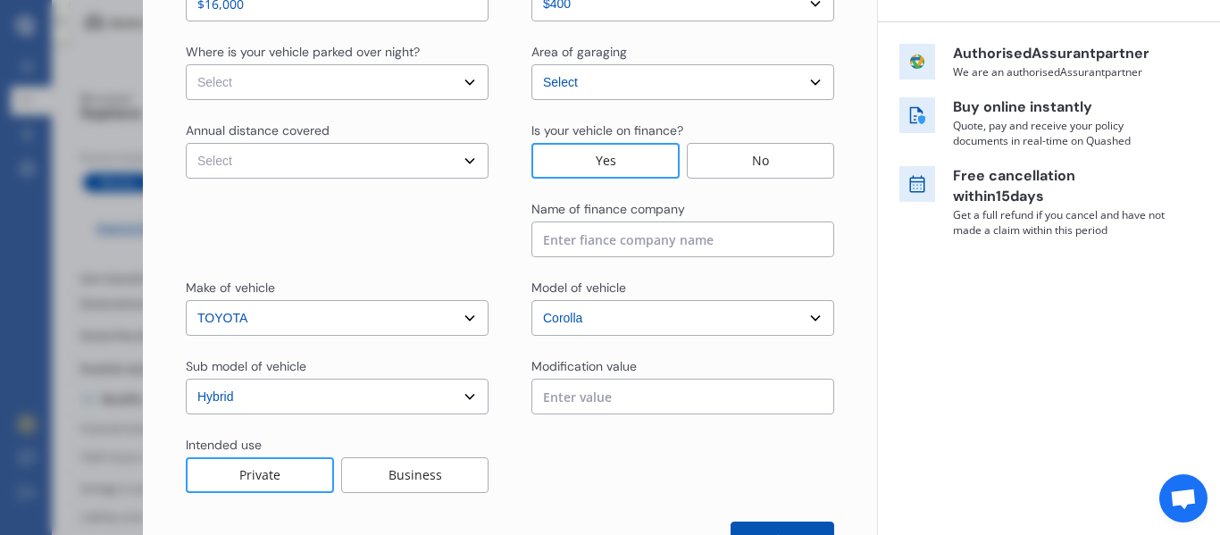
scroll to position [329, 0]
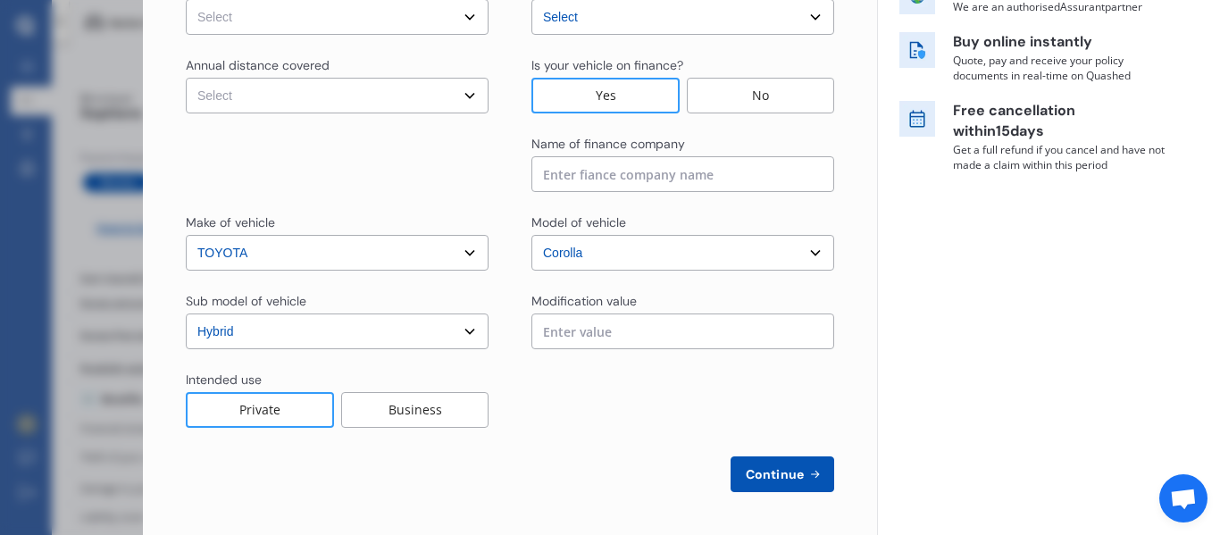
click at [419, 414] on div "Business" at bounding box center [414, 410] width 147 height 36
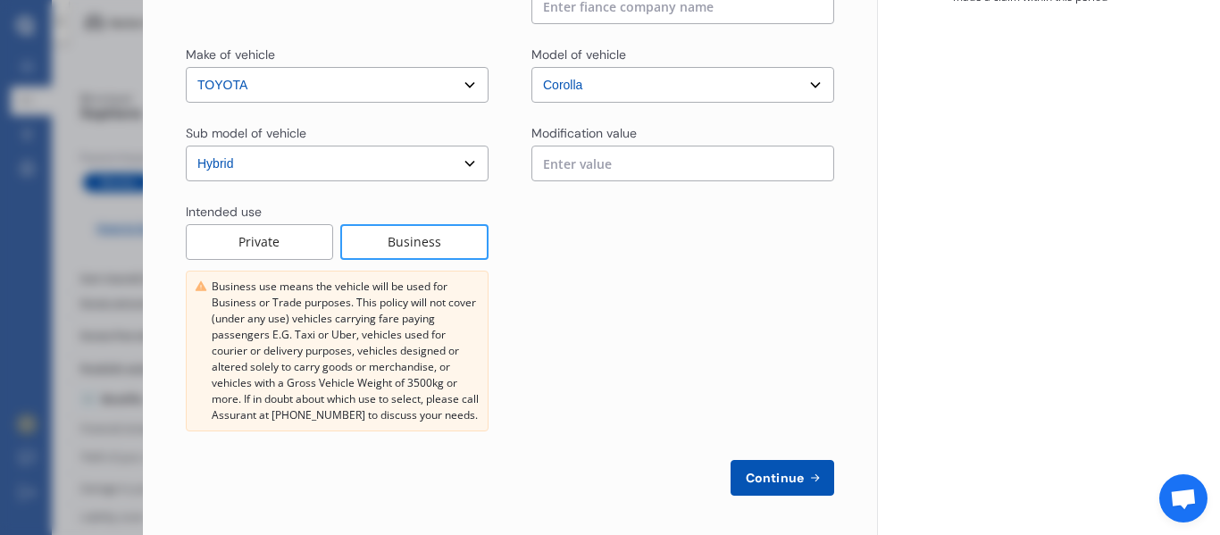
scroll to position [497, 0]
click at [774, 470] on span "Continue" at bounding box center [774, 477] width 65 height 14
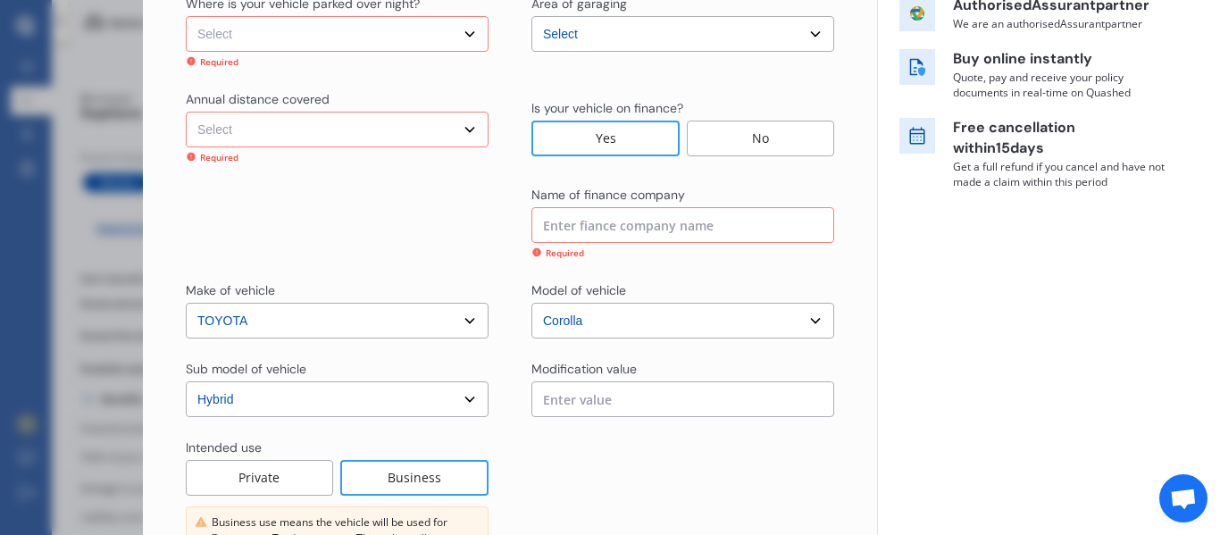
scroll to position [306, 0]
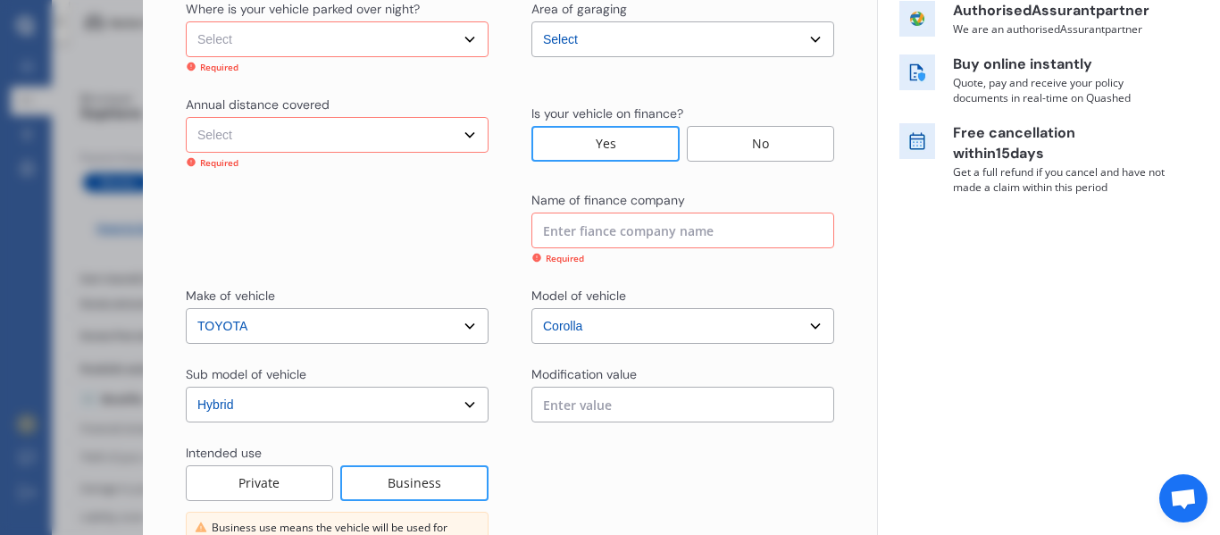
click at [571, 236] on input at bounding box center [682, 231] width 303 height 36
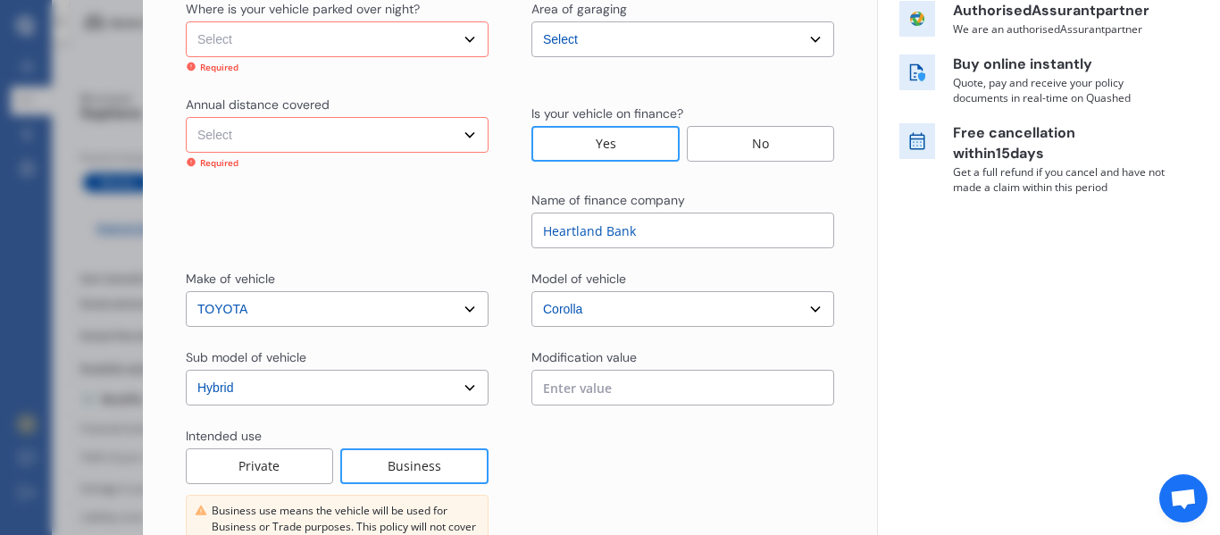
type input "Heartland Bank"
click at [1015, 343] on div "Yearly Monthly $99.94 / mo RHJ18 Full Market value up to $ 16,000 Policy start …" at bounding box center [1048, 228] width 343 height 1069
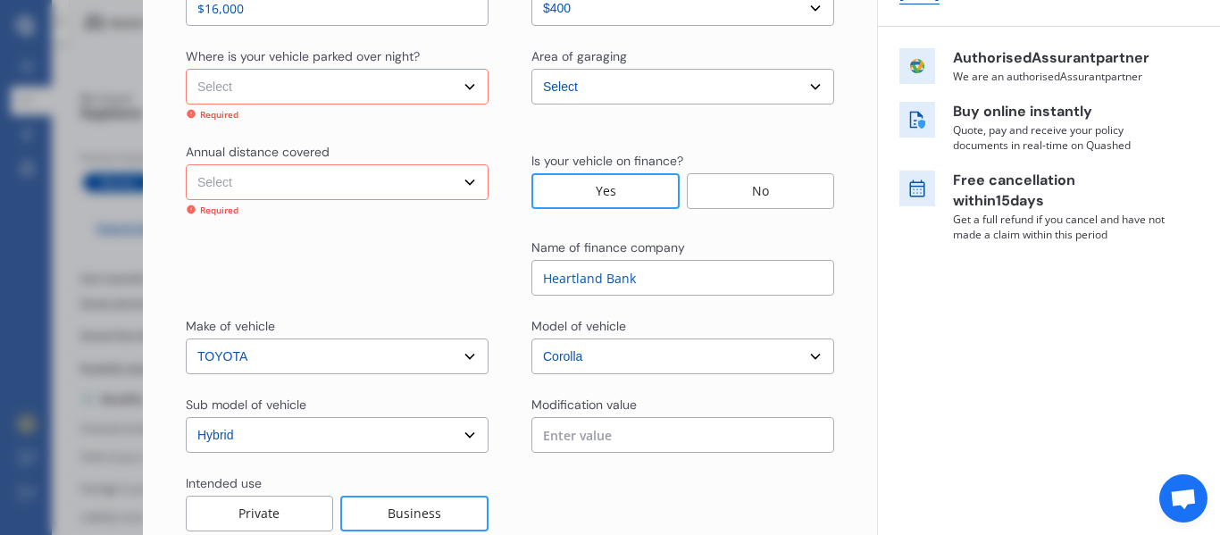
scroll to position [183, 0]
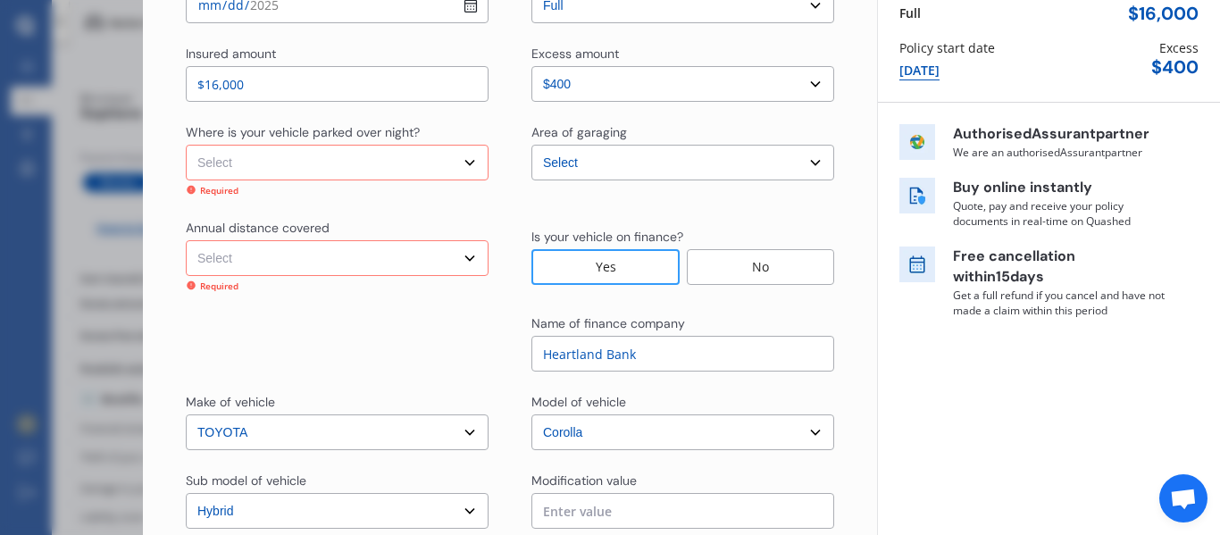
click at [458, 169] on select "Select In a garage On own property On street or road" at bounding box center [337, 163] width 303 height 36
select select "In a garage"
click at [186, 145] on select "Select In a garage On own property On street or road" at bounding box center [337, 163] width 303 height 36
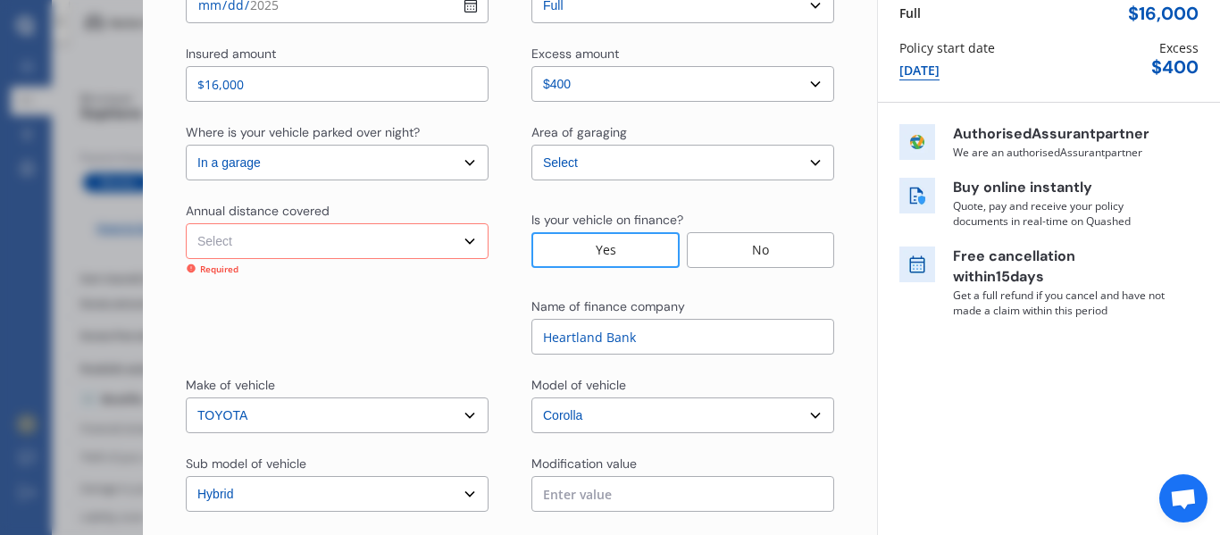
click at [462, 247] on select "Select Low (less than 15,000km per year) Average (15,000-30,000km per year) Hig…" at bounding box center [337, 241] width 303 height 36
select select "15000"
click at [186, 223] on select "Select Low (less than 15,000km per year) Average (15,000-30,000km per year) Hig…" at bounding box center [337, 241] width 303 height 36
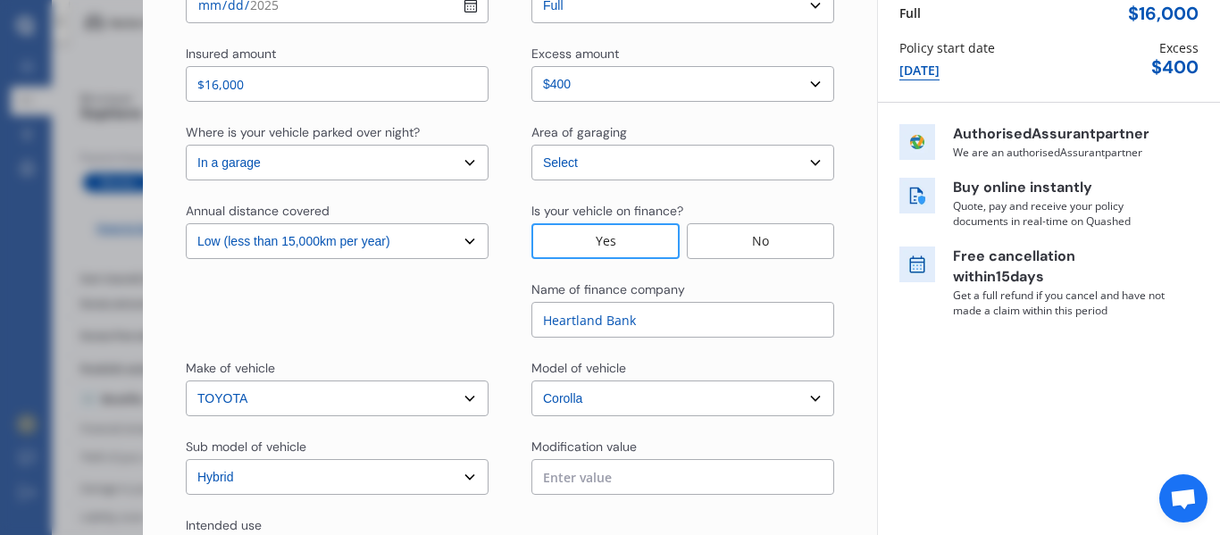
scroll to position [500, 0]
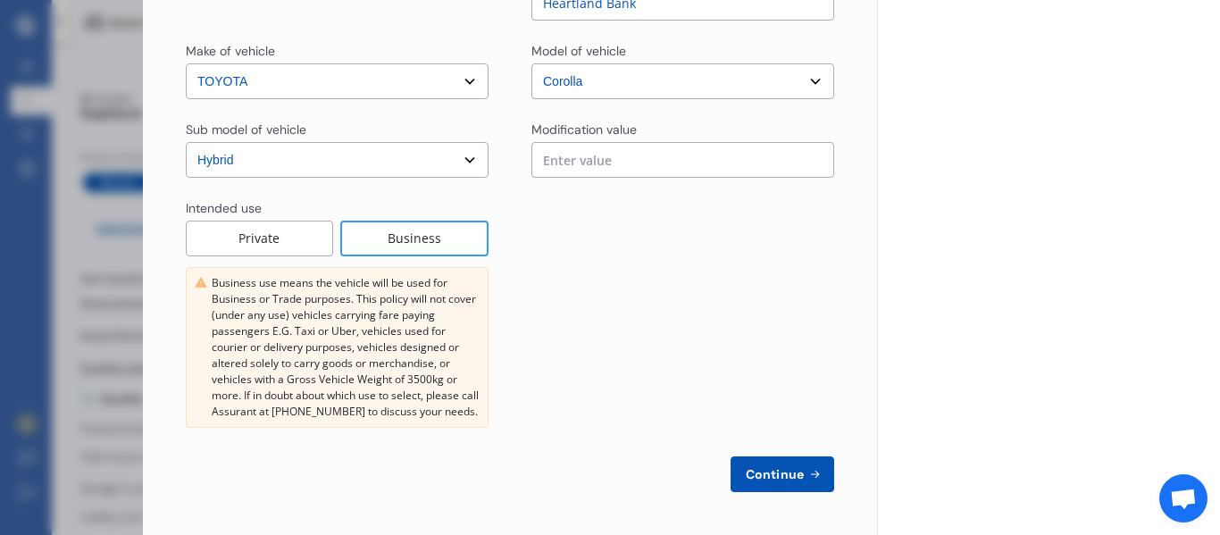
click at [784, 477] on span "Continue" at bounding box center [774, 474] width 65 height 14
select select "Mr"
select select "04"
select select "01"
select select "1979"
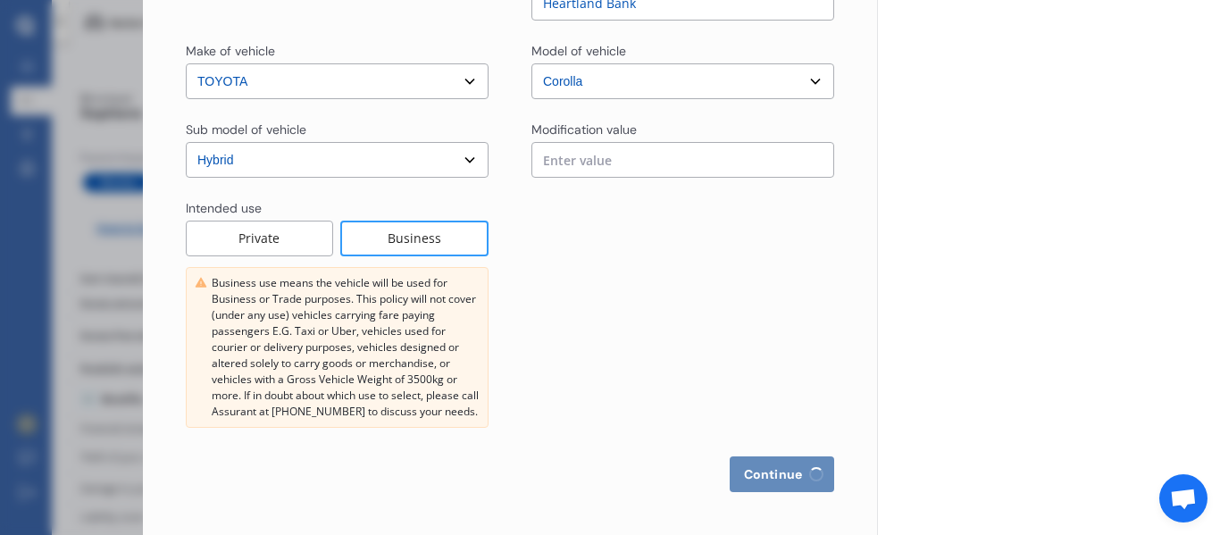
select select "full"
select select "more than 4 years"
select select "[GEOGRAPHIC_DATA]"
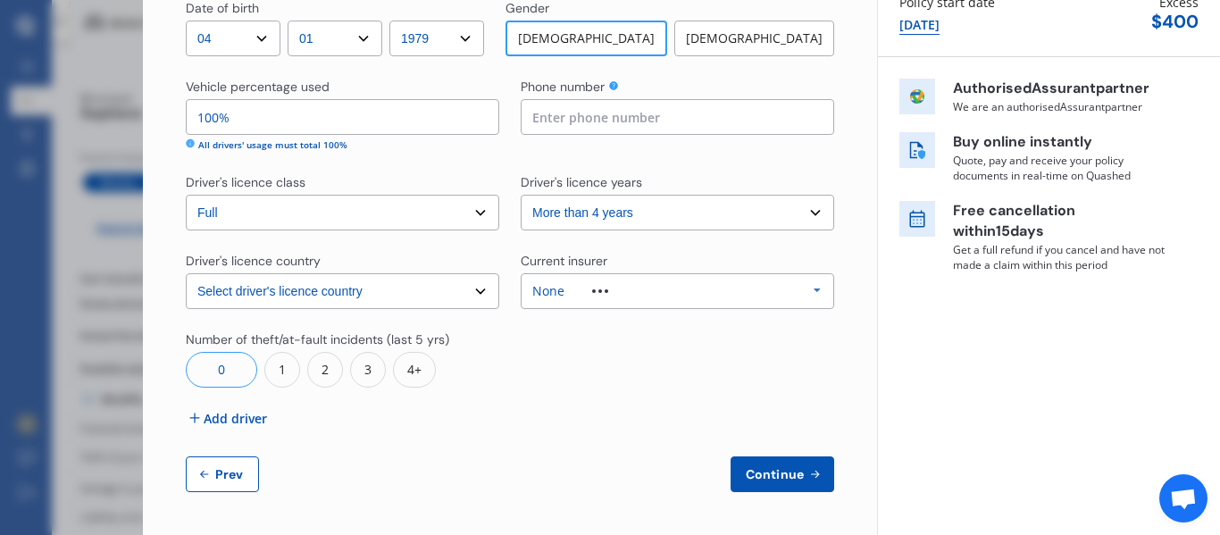
scroll to position [227, 0]
click at [768, 481] on span "Continue" at bounding box center [774, 476] width 65 height 14
click at [585, 122] on input at bounding box center [677, 117] width 313 height 36
type input "0226411553"
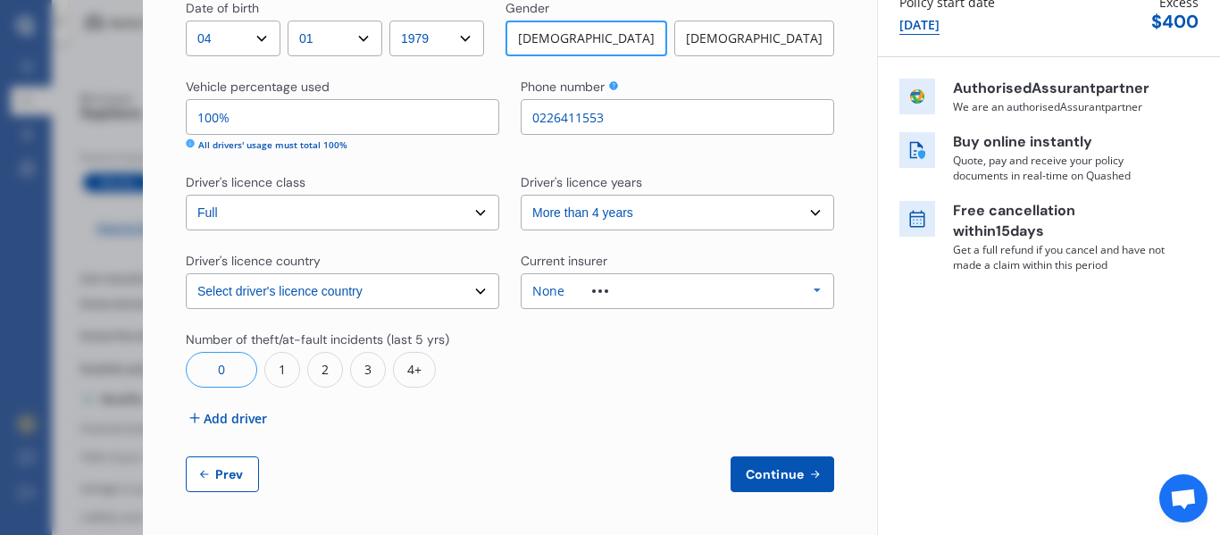
click at [770, 456] on button "Continue" at bounding box center [783, 474] width 104 height 36
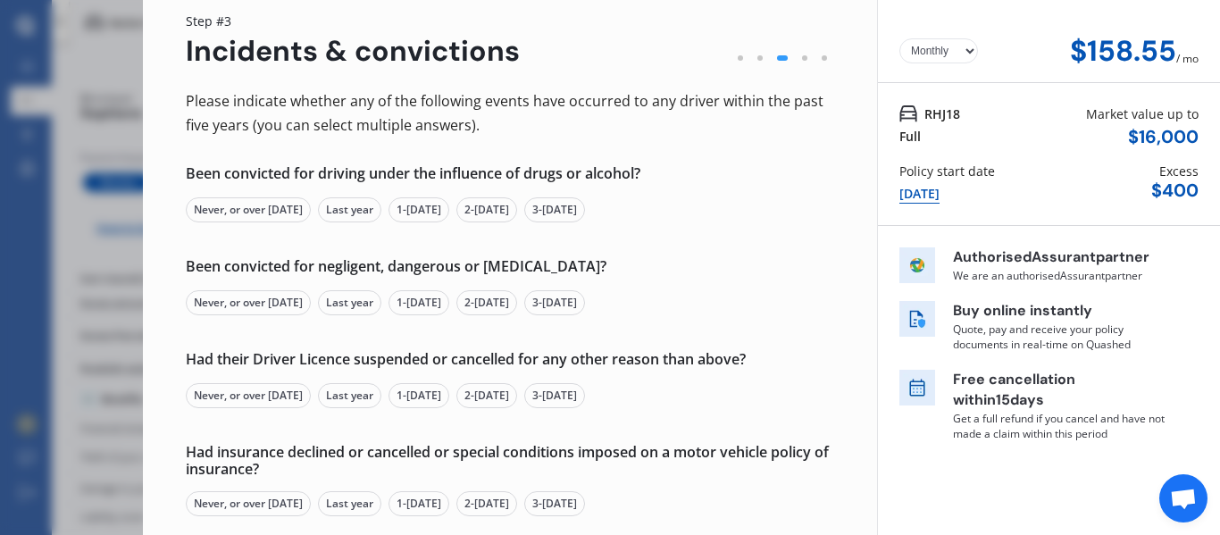
scroll to position [60, 0]
click at [291, 215] on div "Never, or over [DATE]" at bounding box center [248, 209] width 125 height 25
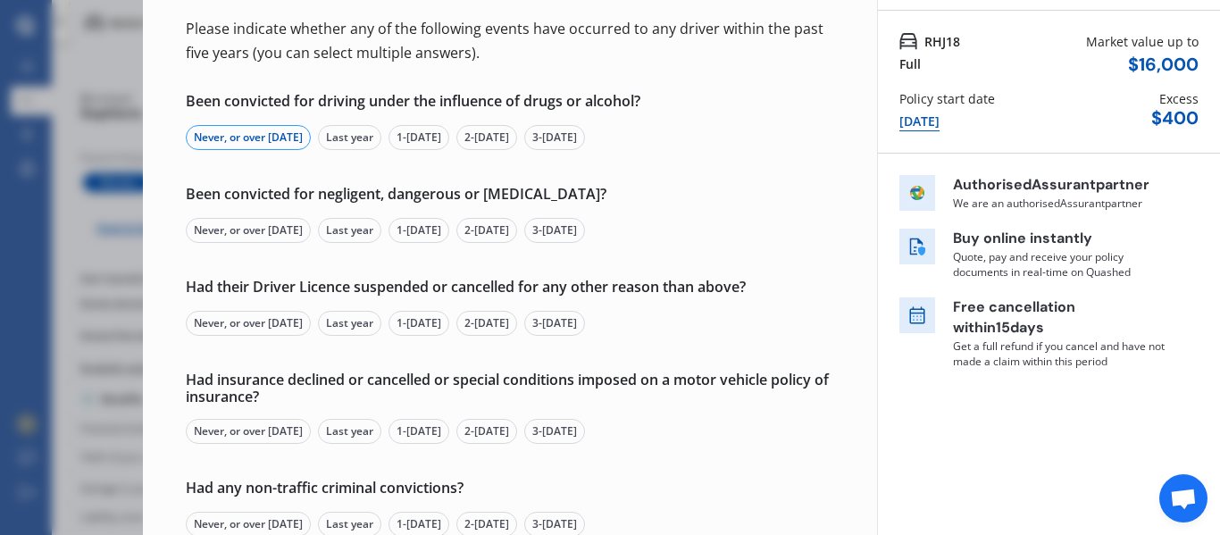
scroll to position [134, 0]
click at [258, 224] on div "Never, or over [DATE]" at bounding box center [248, 228] width 125 height 25
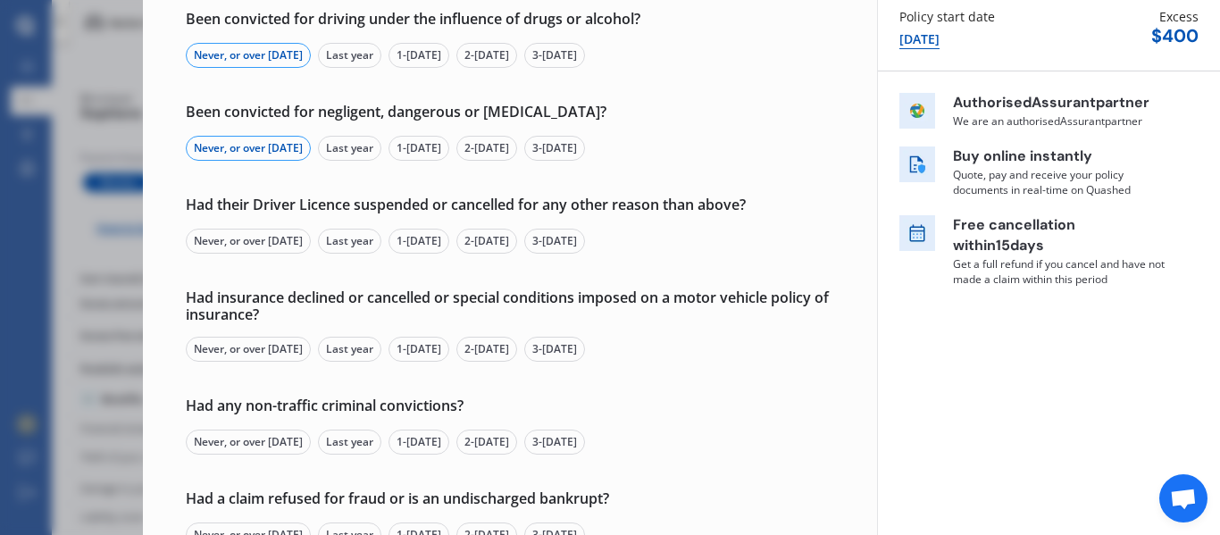
scroll to position [216, 0]
click at [255, 249] on div "Never, or over [DATE]" at bounding box center [248, 239] width 125 height 25
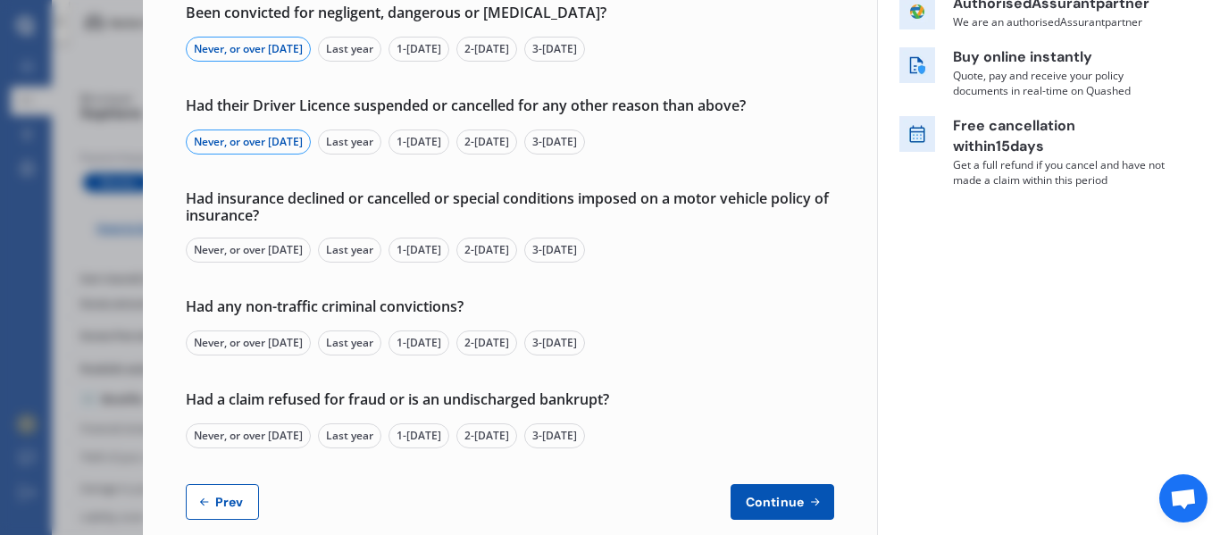
scroll to position [314, 0]
click at [255, 249] on div "Never, or over [DATE]" at bounding box center [248, 249] width 125 height 25
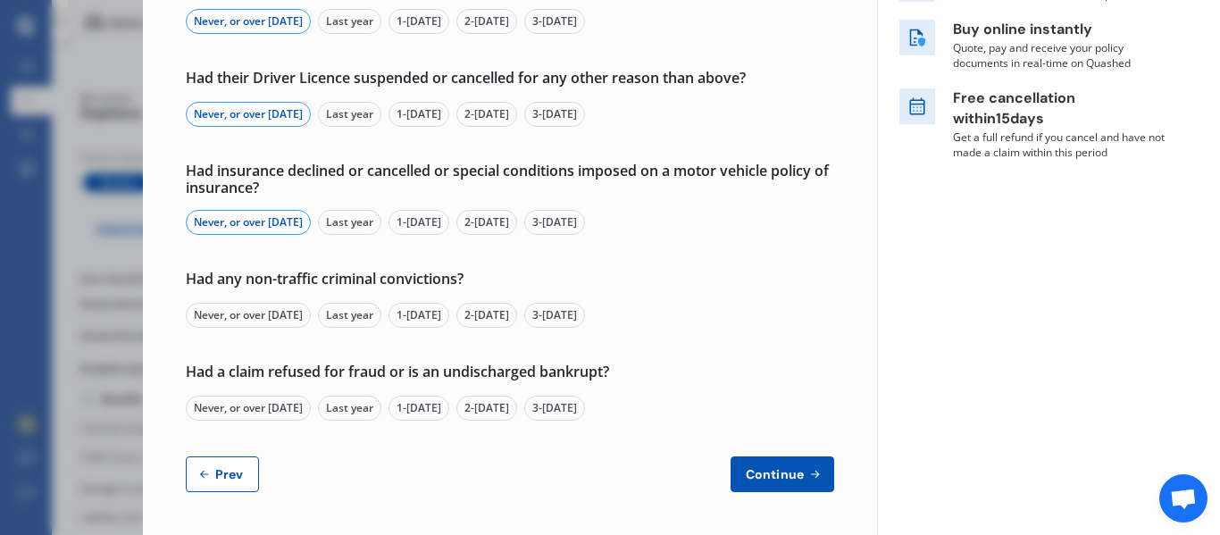
click at [244, 312] on div "Never, or over [DATE]" at bounding box center [248, 315] width 125 height 25
click at [271, 410] on div "Never, or over [DATE]" at bounding box center [248, 408] width 125 height 25
click at [773, 478] on span "Continue" at bounding box center [774, 474] width 65 height 14
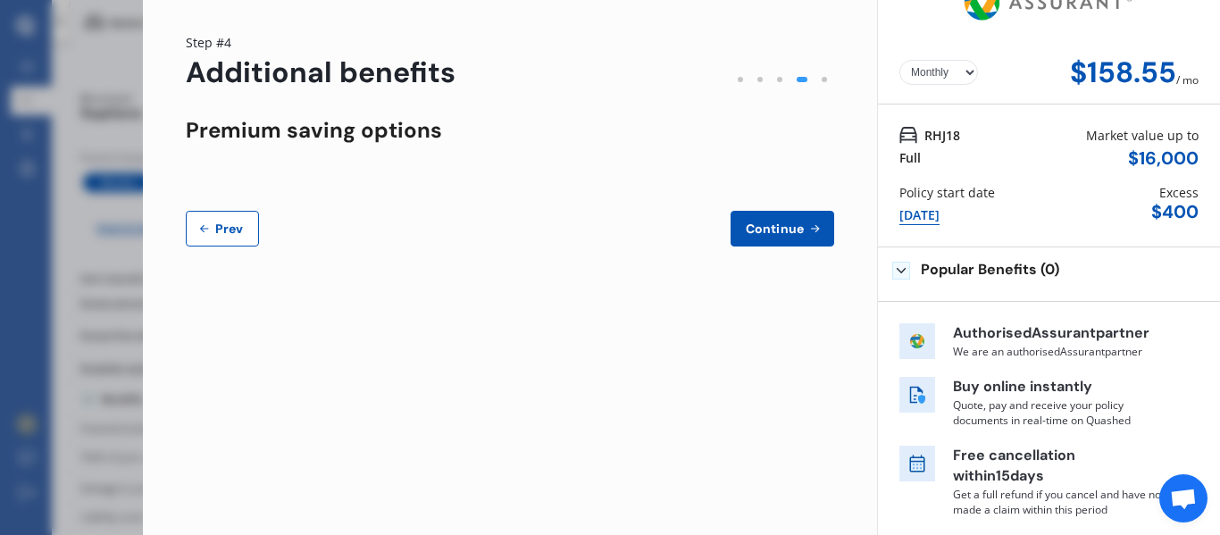
scroll to position [0, 0]
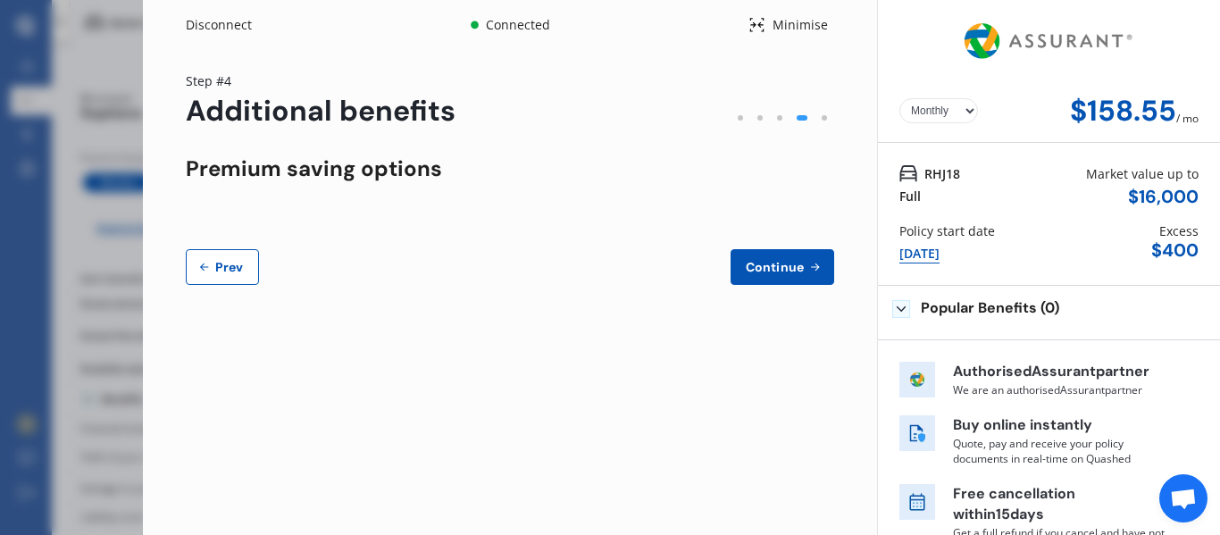
click at [762, 275] on button "Continue" at bounding box center [783, 267] width 104 height 36
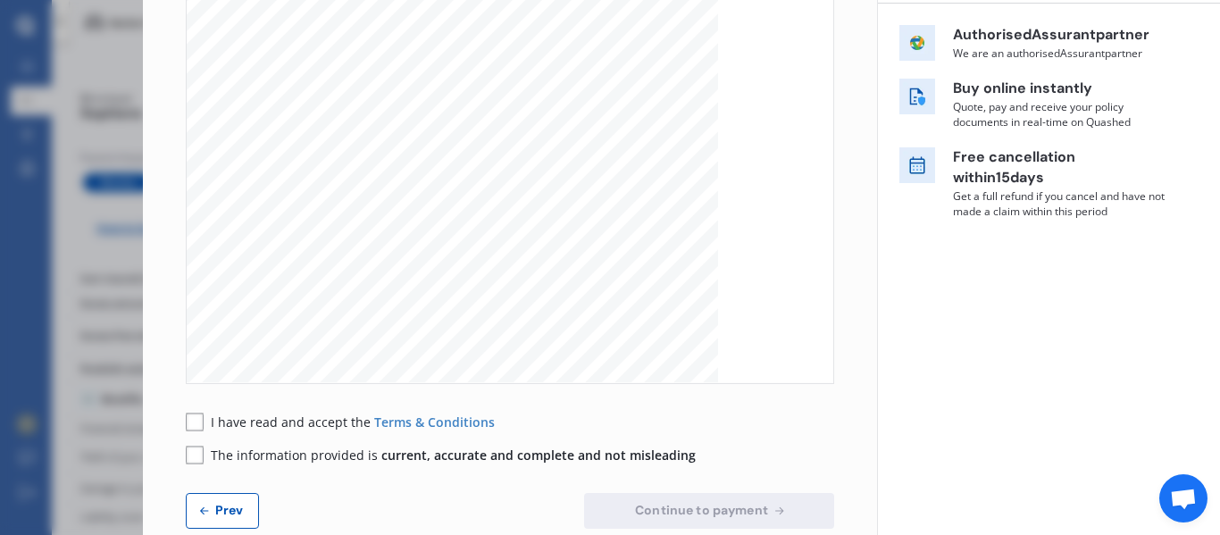
scroll to position [282, 0]
click at [195, 420] on rect at bounding box center [195, 422] width 18 height 18
click at [197, 456] on rect at bounding box center [195, 455] width 18 height 18
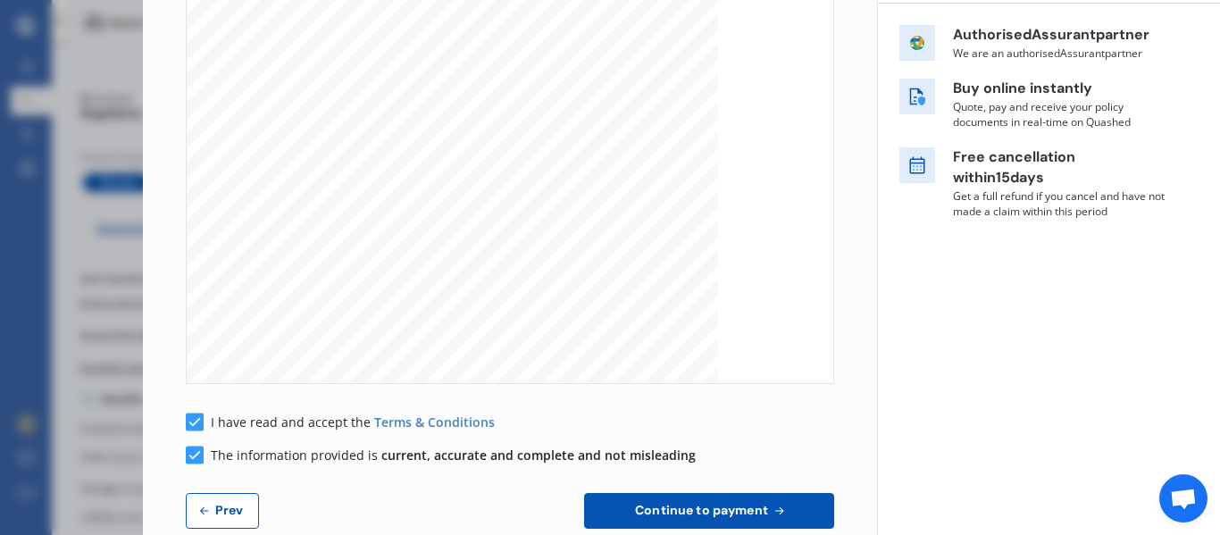
click at [691, 507] on span "Continue to payment" at bounding box center [701, 510] width 140 height 14
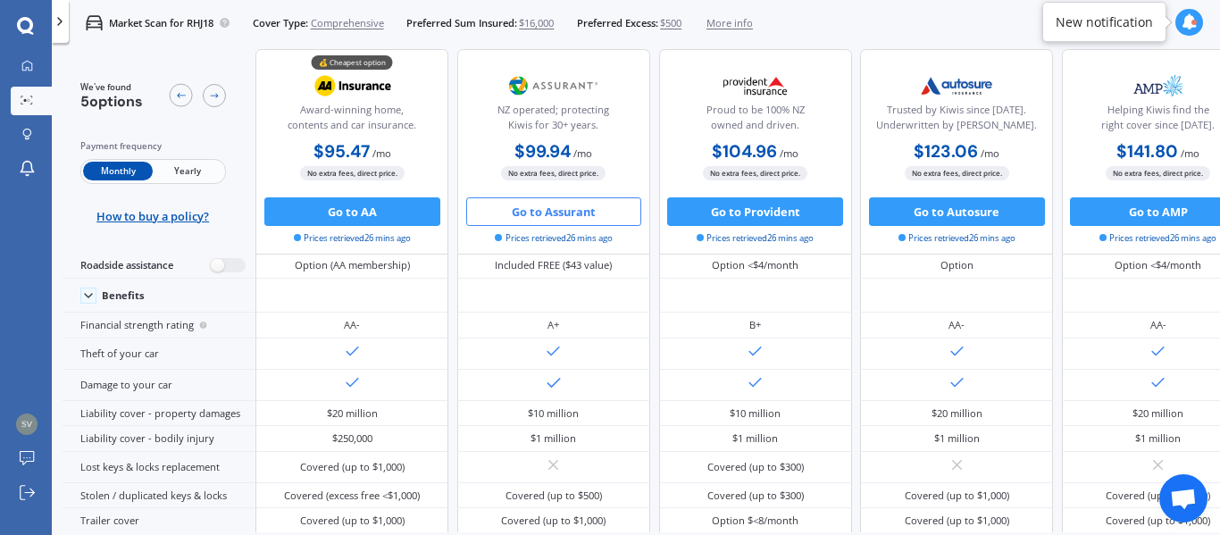
scroll to position [128, 0]
click at [561, 204] on button "Go to Assurant" at bounding box center [554, 211] width 176 height 29
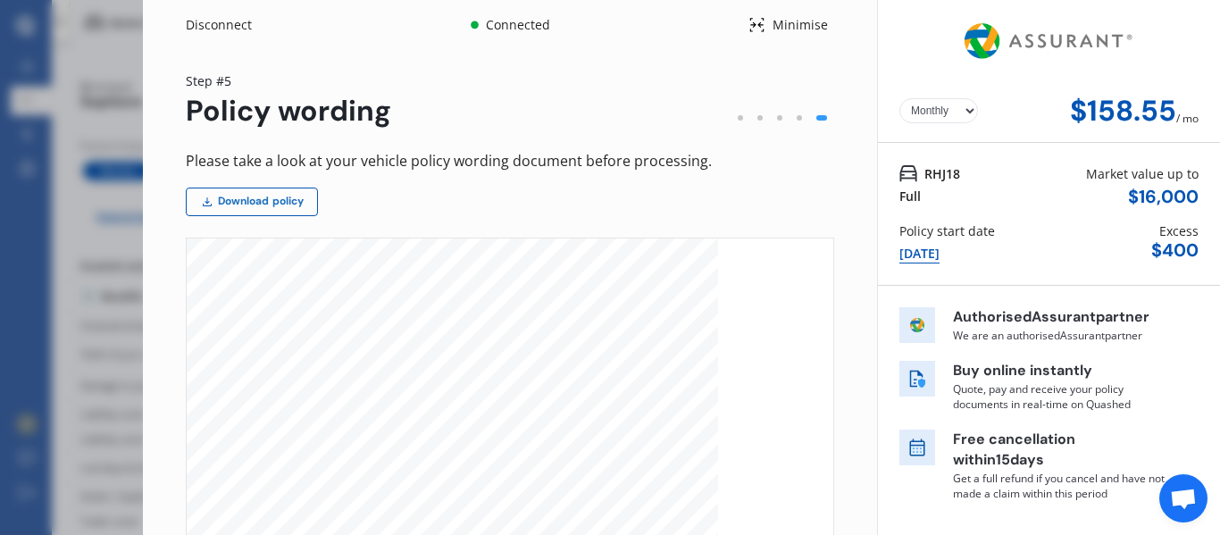
click at [244, 209] on link "Download policy" at bounding box center [252, 202] width 132 height 29
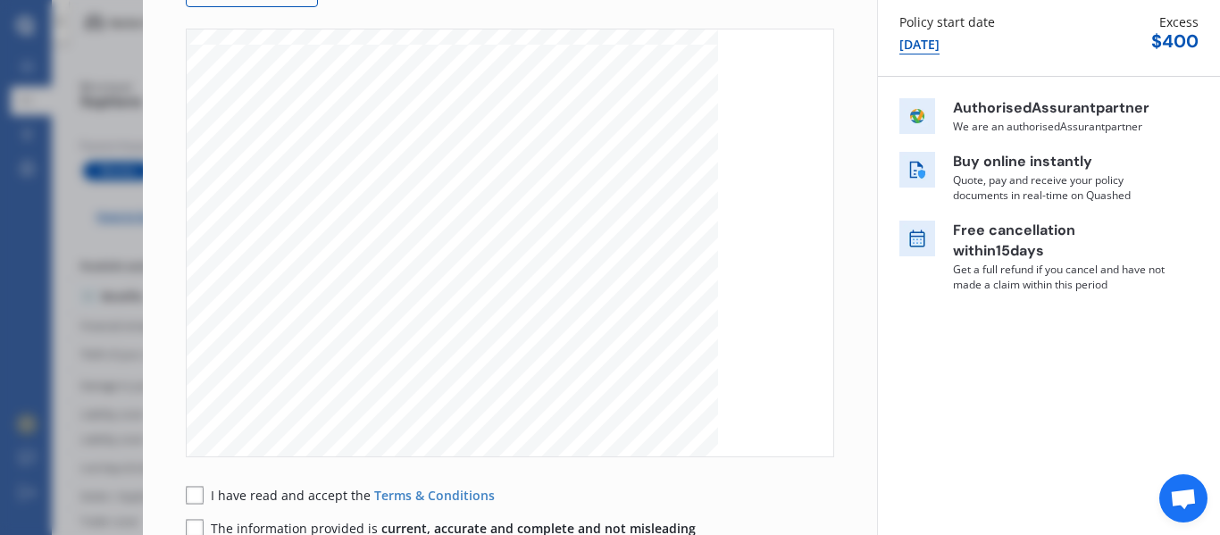
scroll to position [3208, 0]
click at [195, 498] on rect at bounding box center [195, 495] width 18 height 18
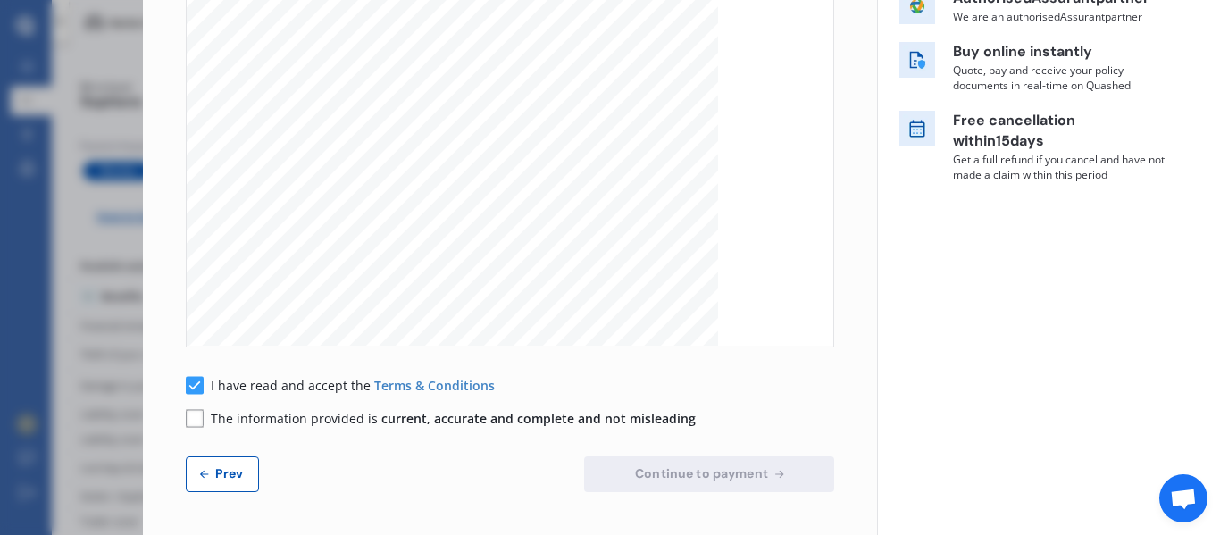
scroll to position [319, 0]
click at [196, 415] on rect at bounding box center [195, 418] width 18 height 18
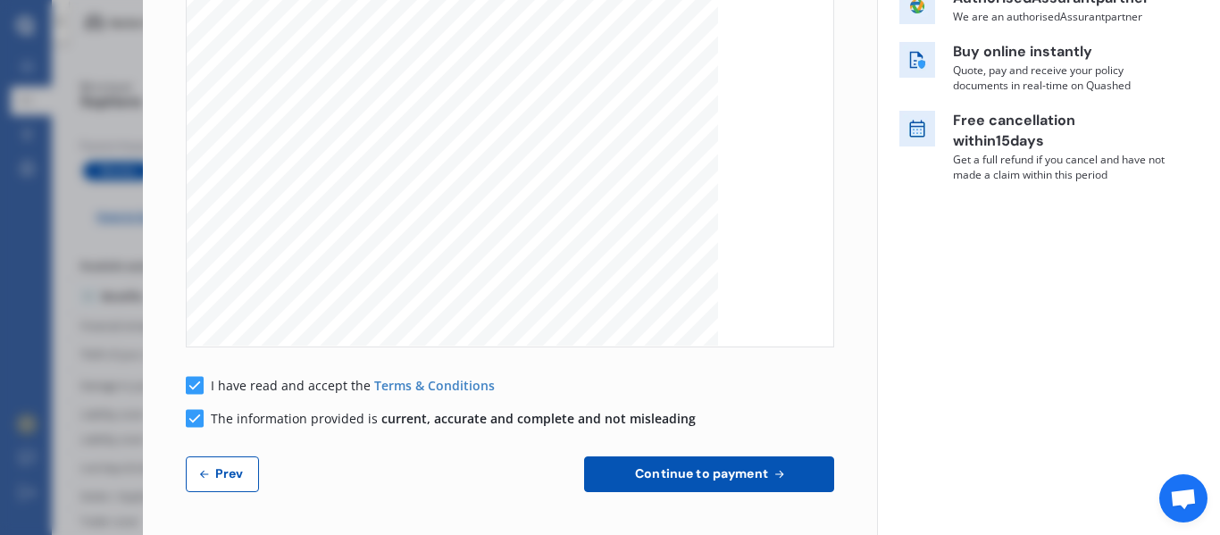
click at [722, 478] on span "Continue to payment" at bounding box center [701, 473] width 140 height 14
